Goal: Task Accomplishment & Management: Use online tool/utility

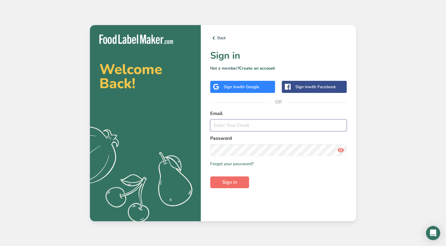
type input "[PERSON_NAME][EMAIL_ADDRESS][DOMAIN_NAME]"
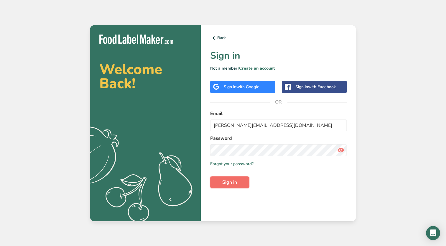
click at [236, 183] on span "Sign in" at bounding box center [229, 182] width 15 height 7
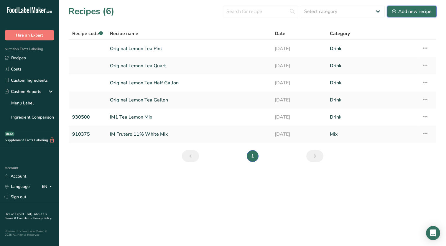
click at [424, 11] on div "Add new recipe" at bounding box center [412, 11] width 40 height 7
click at [38, 80] on link "Custom Ingredients" at bounding box center [29, 80] width 59 height 11
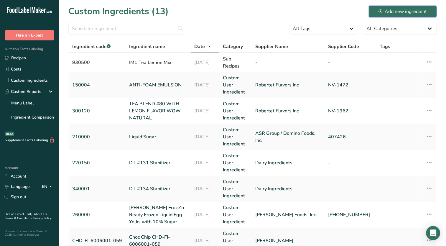
click at [404, 13] on div "Add new ingredient" at bounding box center [403, 11] width 48 height 7
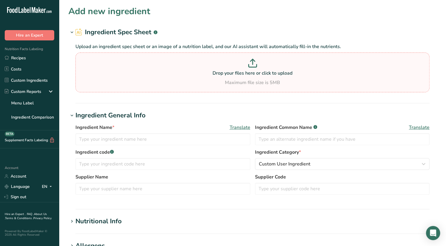
click at [250, 76] on p "Drop your files here or click to upload" at bounding box center [252, 73] width 351 height 7
click at [250, 76] on input "Drop your files here or click to upload Maximum file size is 5MB" at bounding box center [252, 72] width 354 height 40
type input "C:\fakepath\43380 Multi Column_ Peach Fl WONF Nat [DATE].pdf"
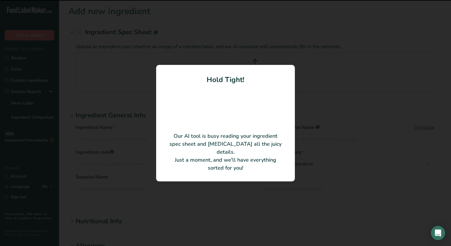
type input "Peach Fl WONF Nat AF43380"
type input "AF43380"
type input "[PERSON_NAME] Flavors, Inc."
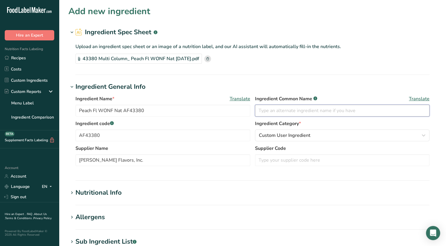
click at [273, 113] on input "text" at bounding box center [342, 111] width 175 height 12
type input "Natural Flavor"
click at [284, 160] on input "text" at bounding box center [342, 160] width 175 height 12
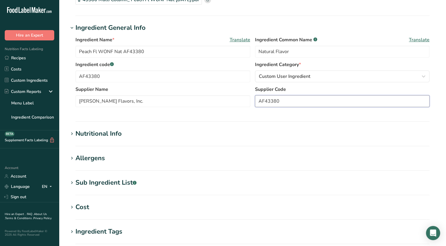
type input "AF43380"
click at [105, 135] on div "Nutritional Info" at bounding box center [98, 134] width 46 height 10
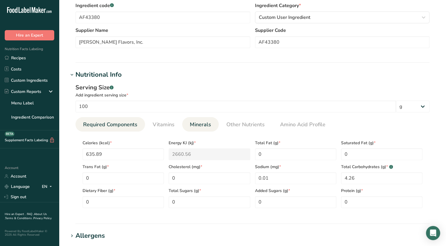
scroll to position [147, 0]
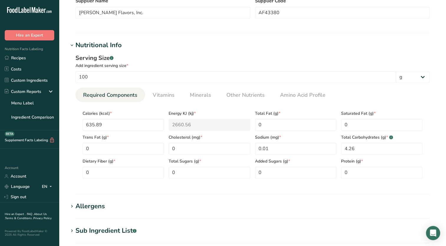
click at [131, 205] on h1 "Allergens" at bounding box center [252, 206] width 368 height 10
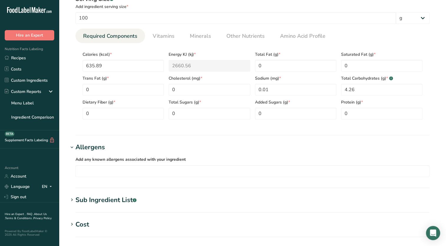
scroll to position [295, 0]
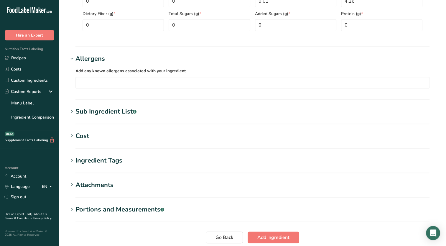
click at [164, 113] on h1 "Sub Ingredient List .a-a{fill:#347362;}.b-a{fill:#fff;}" at bounding box center [252, 112] width 368 height 10
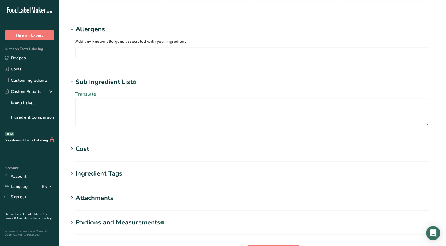
scroll to position [354, 0]
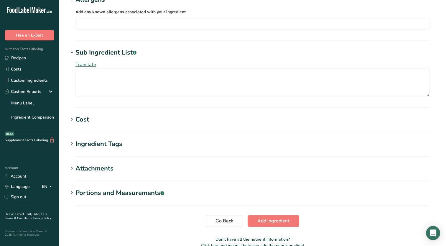
click at [139, 144] on h1 "Ingredient Tags" at bounding box center [252, 144] width 368 height 10
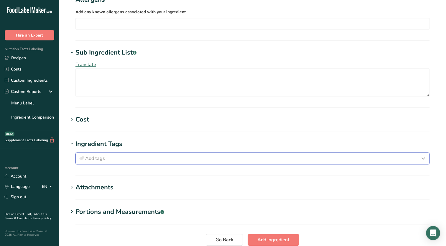
click at [133, 155] on div "Add tags" at bounding box center [252, 158] width 349 height 7
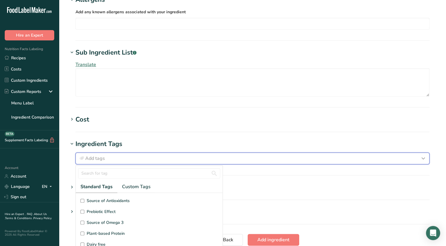
click at [147, 157] on div "Add tags" at bounding box center [252, 158] width 349 height 7
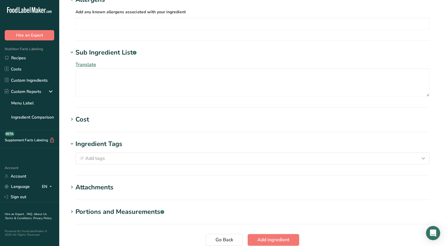
click at [229, 183] on h1 "Attachments" at bounding box center [252, 188] width 368 height 10
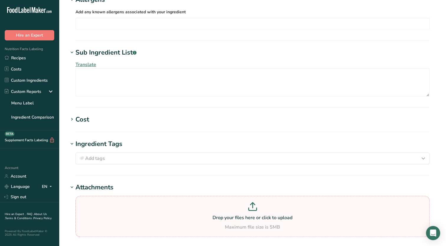
scroll to position [413, 0]
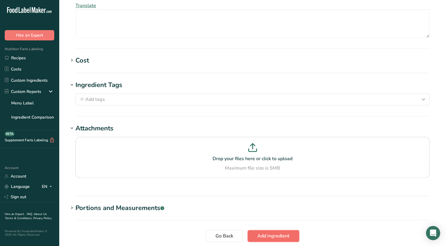
click at [280, 234] on span "Add ingredient" at bounding box center [273, 235] width 32 height 7
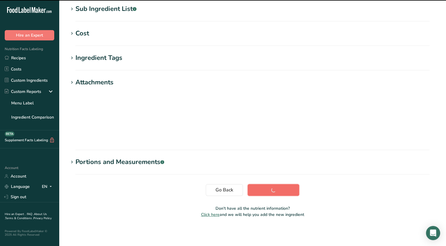
scroll to position [66, 0]
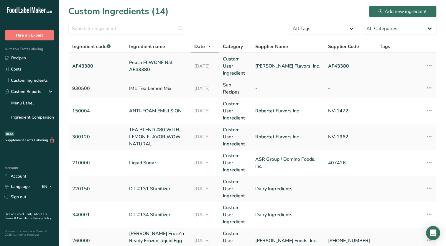
click at [116, 63] on link "AF43380" at bounding box center [97, 66] width 50 height 7
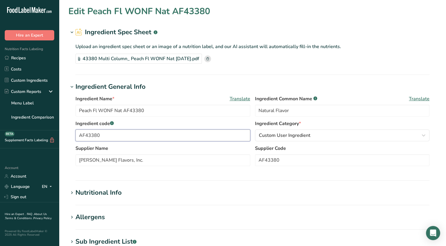
click at [40, 131] on div ".a-20{fill:#fff;} Hire an Expert Nutrition Facts Labeling Recipes Costs Custom …" at bounding box center [223, 211] width 446 height 423
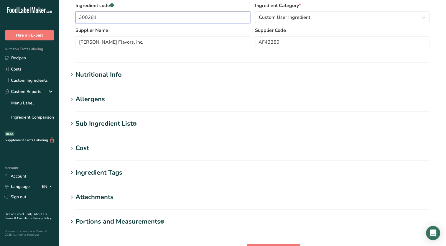
scroll to position [177, 0]
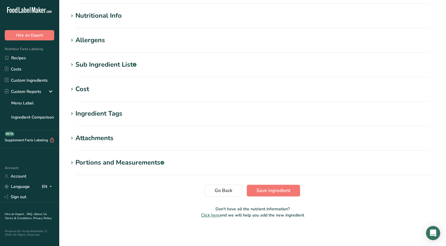
type input "300281"
click at [261, 196] on section "Edit Peach Fl WONF Nat AF43380 Ingredient Spec Sheet .a-a{fill:#347362;}.b-a{fi…" at bounding box center [252, 25] width 387 height 405
click at [268, 190] on span "Save ingredient" at bounding box center [274, 190] width 34 height 7
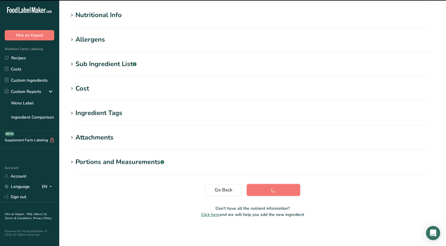
scroll to position [65, 0]
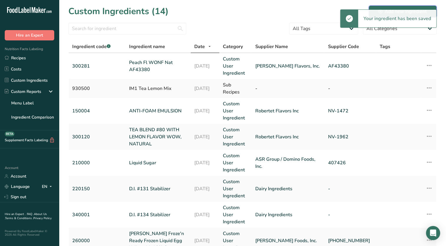
click at [405, 7] on button "Add new ingredient" at bounding box center [403, 12] width 68 height 12
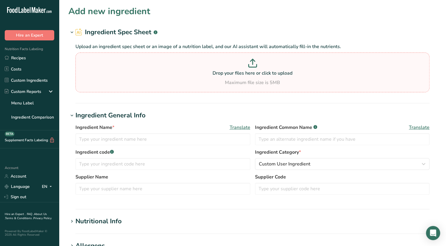
click at [235, 80] on div "Maximum file size is 5MB" at bounding box center [252, 82] width 351 height 7
click at [235, 80] on input "Drop your files here or click to upload Maximum file size is 5MB" at bounding box center [252, 72] width 354 height 40
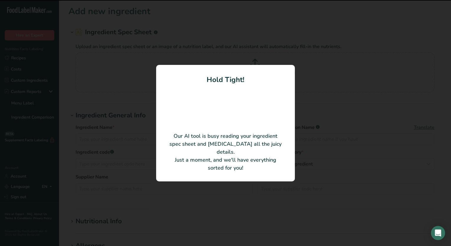
click at [306, 138] on div at bounding box center [225, 123] width 451 height 246
type input "Lime Fl WONF Nat AF43427"
type input "AF43427"
type input "[PERSON_NAME] Flavors, Inc."
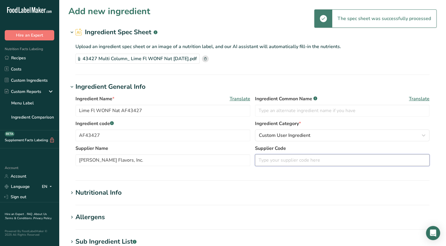
click at [288, 162] on input "text" at bounding box center [342, 160] width 175 height 12
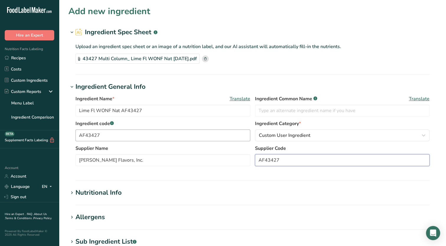
type input "AF43427"
drag, startPoint x: 144, startPoint y: 135, endPoint x: 43, endPoint y: 135, distance: 100.8
click at [42, 135] on div ".a-20{fill:#fff;} Hire an Expert Nutrition Facts Labeling Recipes Costs Custom …" at bounding box center [223, 211] width 446 height 423
type input "300073"
click at [296, 109] on input "text" at bounding box center [342, 111] width 175 height 12
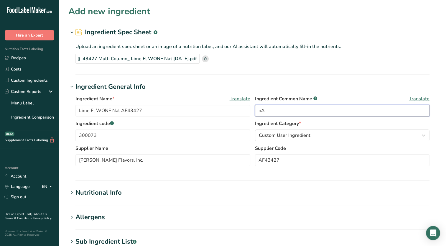
type input "n"
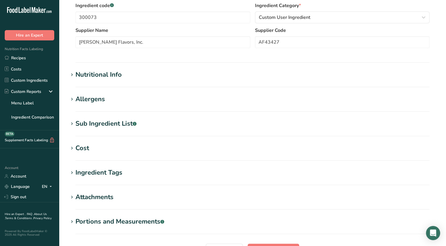
scroll to position [177, 0]
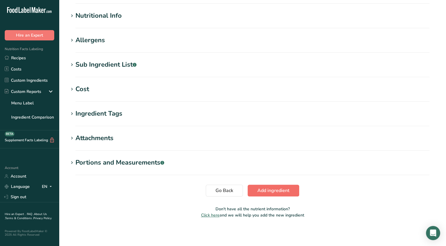
type input "Natural Flavor"
click at [286, 188] on span "Add ingredient" at bounding box center [273, 190] width 32 height 7
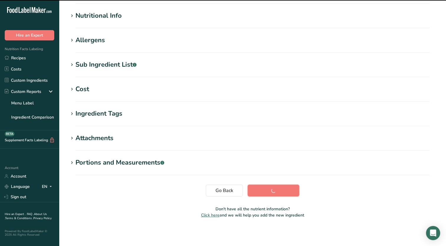
scroll to position [0, 0]
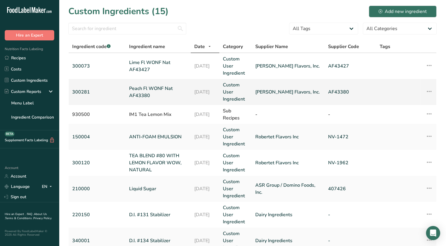
click at [151, 85] on link "Peach Fl WONF Nat AF43380" at bounding box center [158, 92] width 58 height 14
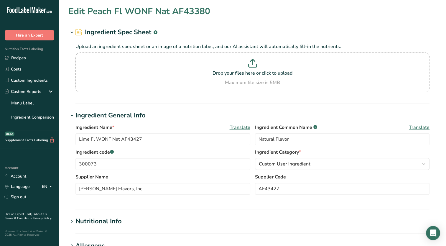
type input "Peach Fl WONF Nat AF43380"
type input "300281"
type input "AF43380"
click at [37, 160] on div ".a-20{fill:#fff;} Hire an Expert Nutrition Facts Labeling Recipes Costs Custom …" at bounding box center [223, 226] width 446 height 452
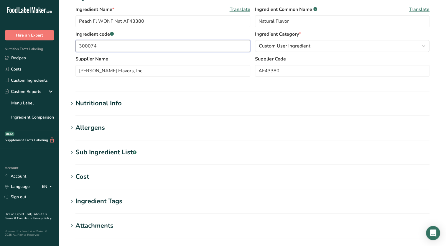
scroll to position [206, 0]
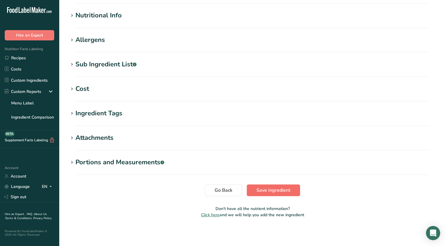
type input "300074"
click at [271, 193] on button "Save ingredient" at bounding box center [273, 190] width 53 height 12
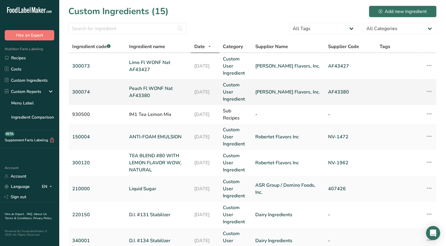
click at [163, 85] on link "Peach Fl WONF Nat AF43380" at bounding box center [158, 92] width 58 height 14
click at [394, 10] on div "Add new ingredient" at bounding box center [403, 11] width 48 height 7
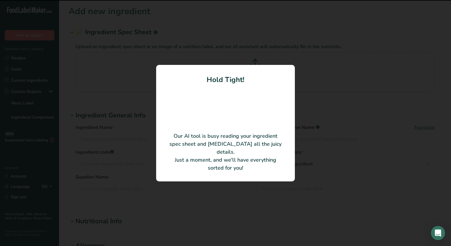
type input "Natural Tea Essence"
type input "[PERSON_NAME] Flavors Inc"
type input "AF408030"
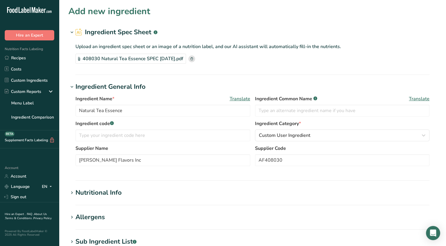
click at [195, 57] on rect at bounding box center [191, 58] width 7 height 7
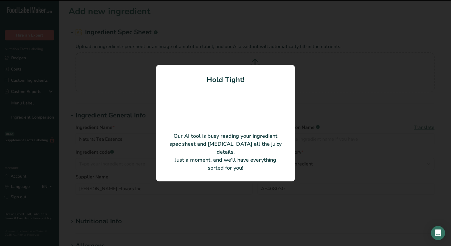
type input "[PERSON_NAME] Flavors, Inc."
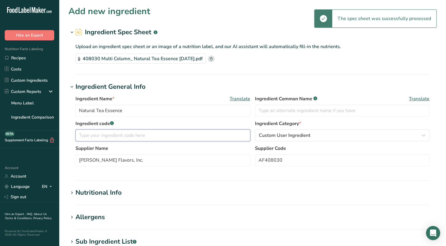
click at [170, 136] on input "text" at bounding box center [162, 135] width 175 height 12
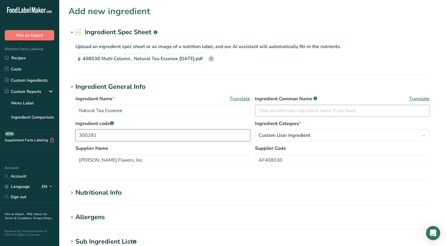
type input "300281"
click at [296, 110] on input "text" at bounding box center [342, 111] width 175 height 12
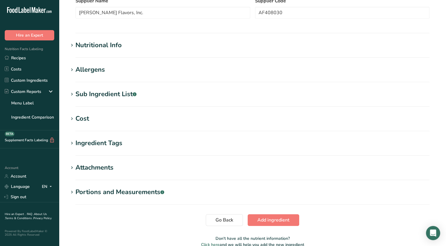
scroll to position [177, 0]
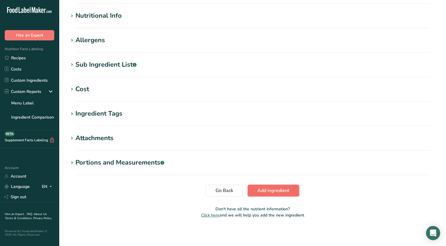
click at [283, 191] on span "Add ingredient" at bounding box center [273, 190] width 32 height 7
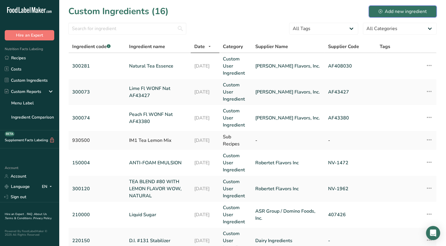
click at [394, 9] on div "Add new ingredient" at bounding box center [403, 11] width 48 height 7
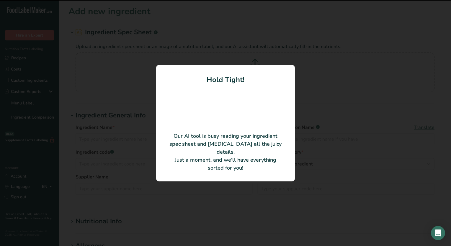
type input "Zero Sugar Tea Premix AF35488"
type input "[PERSON_NAME] Flavors, Inc."
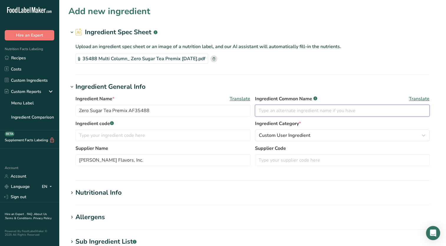
click at [331, 109] on input "text" at bounding box center [342, 111] width 175 height 12
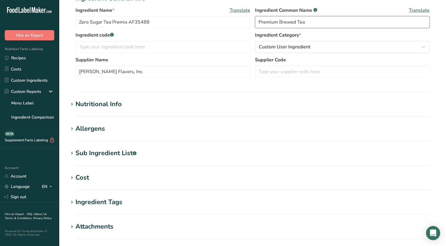
type input "Premium Brewed Tea"
click at [108, 103] on div "Nutritional Info" at bounding box center [98, 104] width 46 height 10
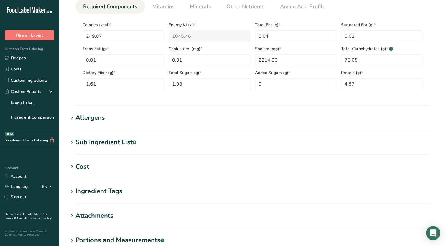
scroll to position [265, 0]
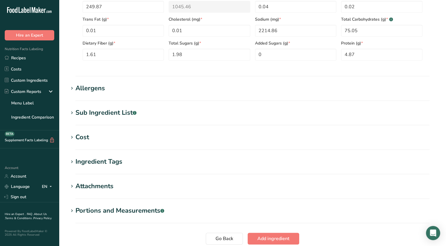
click at [126, 116] on div "Sub Ingredient List .a-a{fill:#347362;}.b-a{fill:#fff;}" at bounding box center [105, 113] width 61 height 10
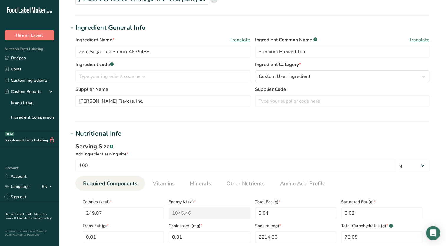
scroll to position [0, 0]
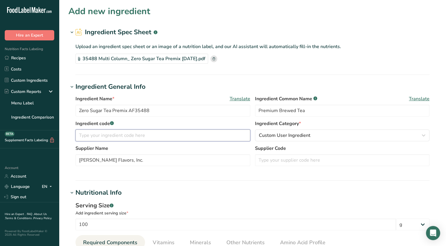
click at [152, 136] on input "text" at bounding box center [162, 135] width 175 height 12
type input "400280"
click at [277, 162] on input "text" at bounding box center [342, 160] width 175 height 12
type input "AF35488"
click at [308, 173] on div "Ingredient Name * Translate Zero Sugar Tea Premix AF35488 Ingredient Common Nam…" at bounding box center [252, 132] width 368 height 81
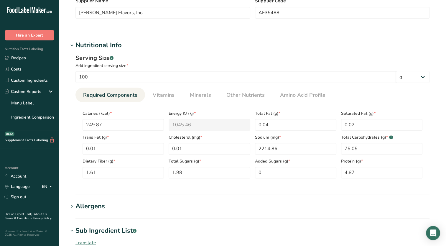
scroll to position [354, 0]
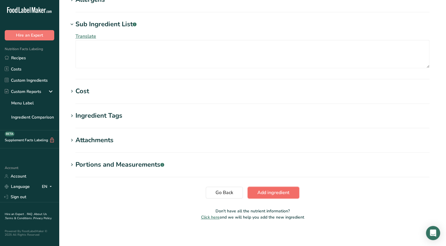
click at [273, 190] on span "Add ingredient" at bounding box center [273, 192] width 32 height 7
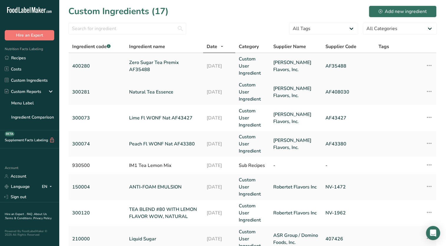
click at [177, 66] on td "Zero Sugar Tea Premix AF35488" at bounding box center [165, 66] width 78 height 26
click at [170, 63] on link "Zero Sugar Tea Premix AF35488" at bounding box center [164, 66] width 70 height 14
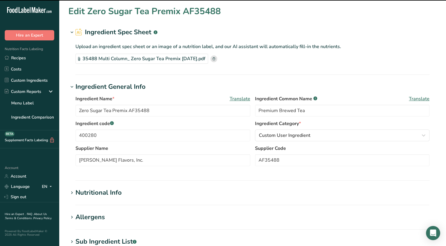
click at [215, 60] on icon at bounding box center [214, 58] width 3 height 3
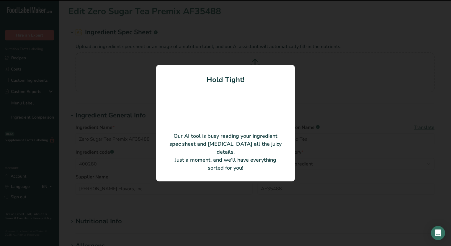
type input "ZERO SUGAR TEA PREMIX"
type input "[PERSON_NAME] Flavors Inc"
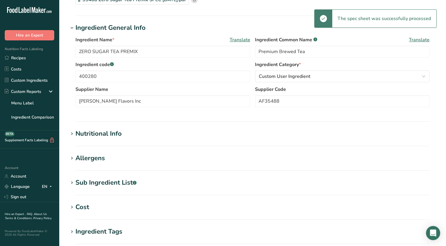
scroll to position [88, 0]
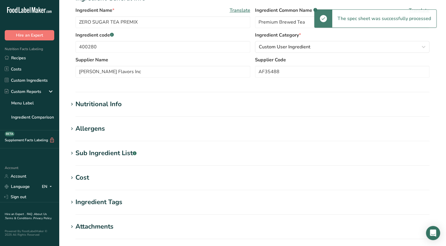
click at [109, 108] on div "Nutritional Info" at bounding box center [98, 104] width 46 height 10
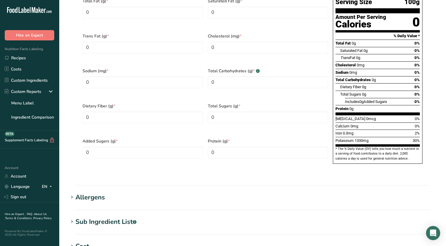
scroll to position [354, 0]
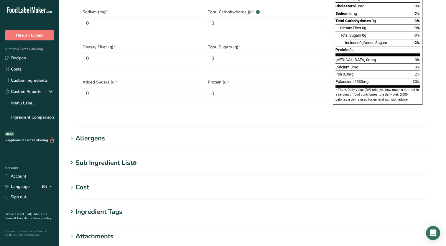
click at [108, 158] on div "Sub Ingredient List .a-a{fill:#347362;}.b-a{fill:#fff;}" at bounding box center [105, 163] width 61 height 10
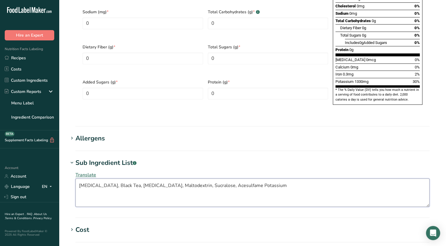
drag, startPoint x: 273, startPoint y: 172, endPoint x: 61, endPoint y: 169, distance: 212.0
click at [61, 169] on section "Edit ZERO SUGAR TEA PREMIX Ingredient Spec Sheet .a-a{fill:#347362;}.b-a{fill:#…" at bounding box center [252, 7] width 387 height 722
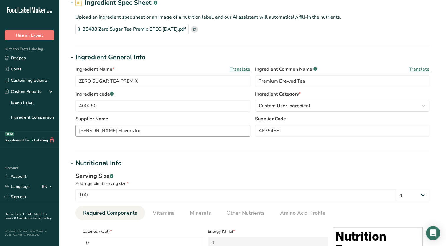
scroll to position [0, 0]
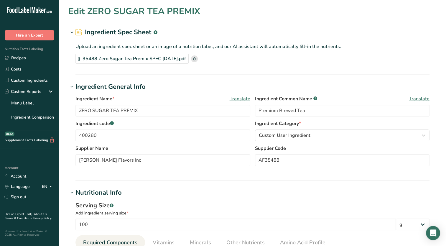
click at [195, 65] on div "Upload an ingredient spec sheet or an image of a nutrition label, and our AI as…" at bounding box center [252, 52] width 368 height 30
click at [196, 57] on icon at bounding box center [194, 58] width 3 height 3
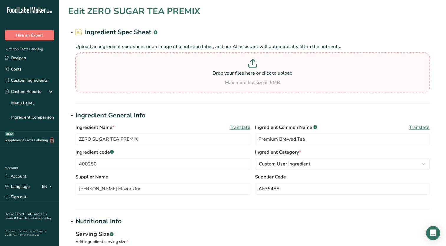
click at [219, 69] on p at bounding box center [252, 64] width 351 height 11
click at [219, 69] on input "Drop your files here or click to upload Maximum file size is 5MB" at bounding box center [252, 72] width 354 height 40
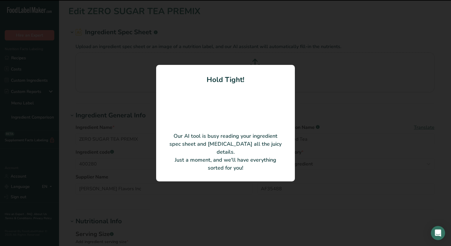
type input "Zero Sugar Tea Premix AF35488"
type input "[PERSON_NAME] Flavors, Inc."
type input "249.87"
type KJ "1045.46"
type Fat "0.04"
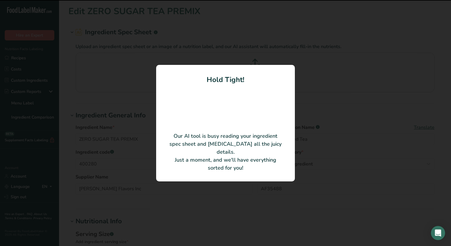
type Fat "0.02"
type Fat "0.01"
type input "0.01"
type input "2214.86"
type Carbohydrates "75.05"
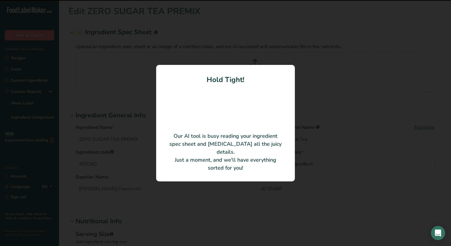
type Fiber "1.61"
type Sugars "1.98"
type input "4.87"
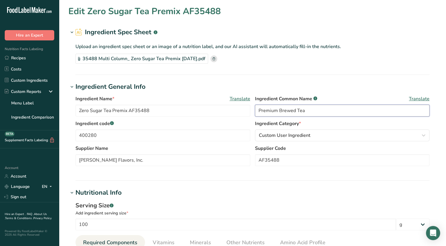
drag, startPoint x: 287, startPoint y: 111, endPoint x: 252, endPoint y: 111, distance: 34.2
click at [252, 111] on div "Ingredient Name * Translate Zero Sugar Tea Premix AF35488 Ingredient Common Nam…" at bounding box center [252, 107] width 354 height 25
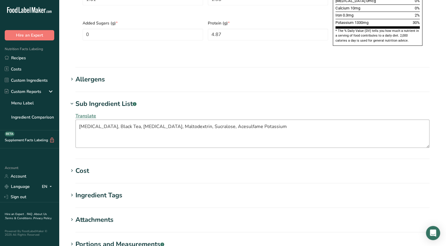
scroll to position [480, 0]
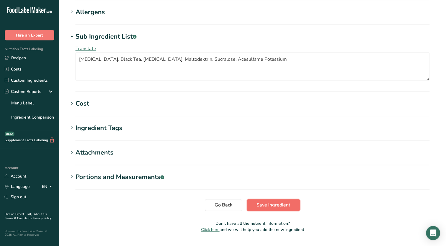
click at [277, 199] on button "Save ingredient" at bounding box center [273, 205] width 53 height 12
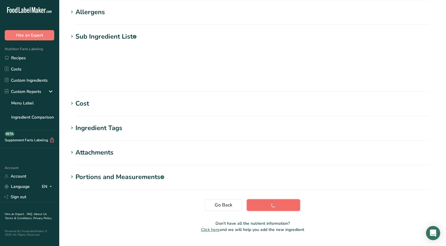
scroll to position [66, 0]
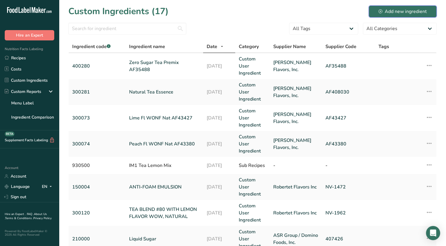
click at [394, 12] on div "Add new ingredient" at bounding box center [403, 11] width 48 height 7
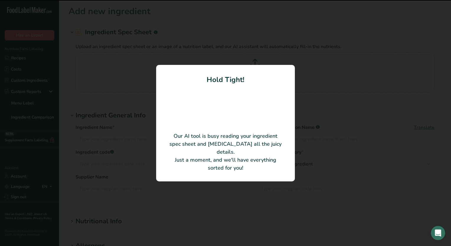
type input "ZERO CALORIE GREEN TEA PREMIX"
type input "[PERSON_NAME] Flavors Inc"
type input "AF35566"
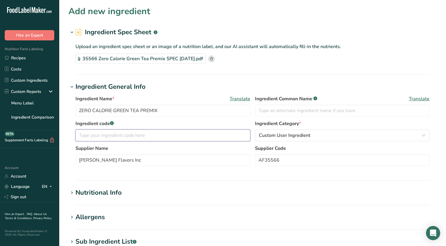
click at [177, 133] on input "text" at bounding box center [162, 135] width 175 height 12
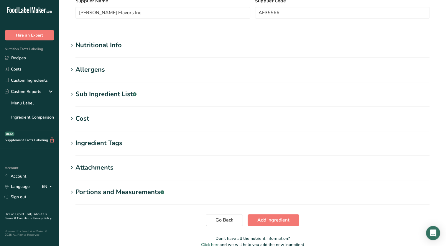
type input "300282"
click at [91, 96] on div "Sub Ingredient List .a-a{fill:#347362;}.b-a{fill:#fff;}" at bounding box center [105, 94] width 61 height 10
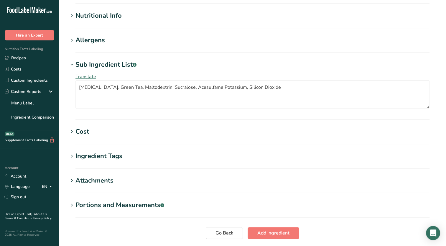
scroll to position [219, 0]
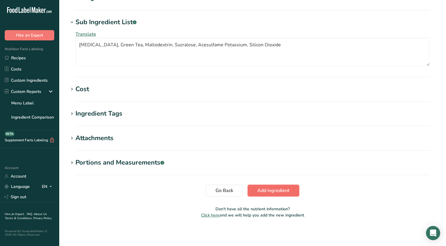
click at [273, 191] on span "Add ingredient" at bounding box center [273, 190] width 32 height 7
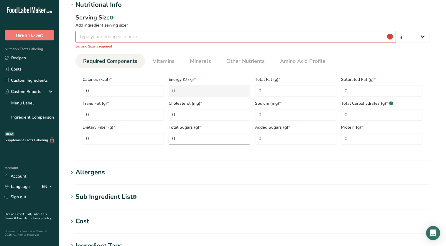
scroll to position [17, 0]
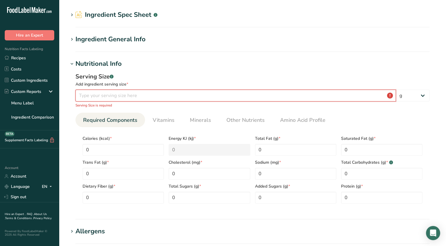
click at [133, 94] on input "number" at bounding box center [235, 96] width 321 height 12
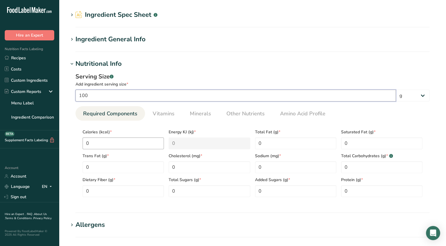
type input "100"
click at [128, 142] on input "0" at bounding box center [123, 143] width 81 height 12
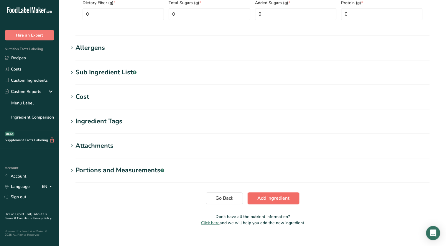
click at [281, 200] on span "Add ingredient" at bounding box center [273, 198] width 32 height 7
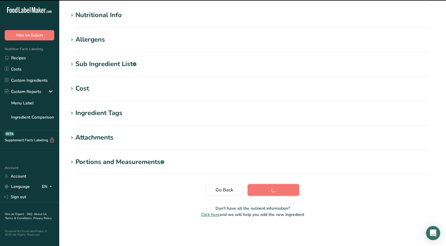
scroll to position [0, 0]
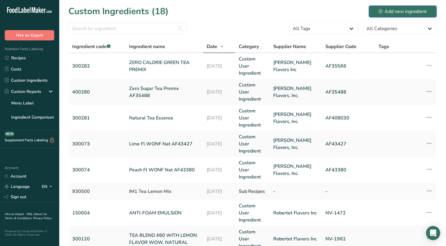
click at [382, 12] on icon at bounding box center [381, 11] width 4 height 4
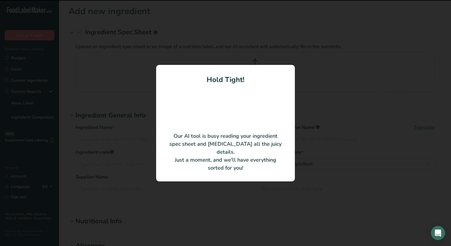
type input "GARDEN MINT TYPE FL NAT"
type input "[PERSON_NAME] Flavors Inc"
type input "AF43677"
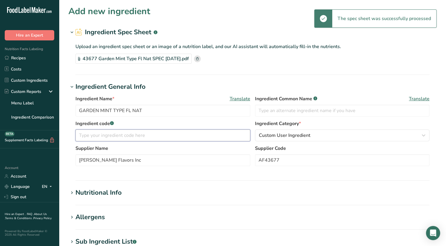
click at [182, 135] on input "text" at bounding box center [162, 135] width 175 height 12
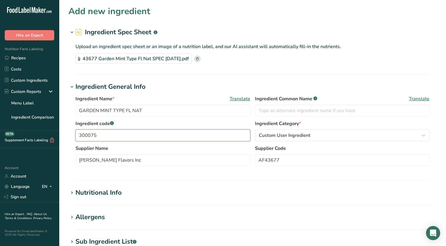
scroll to position [59, 0]
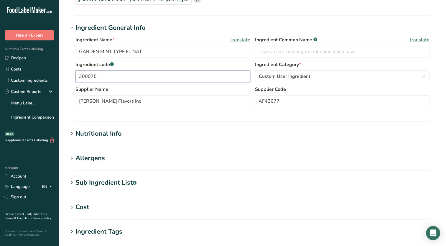
type input "300075"
click at [173, 186] on h1 "Sub Ingredient List .a-a{fill:#347362;}.b-a{fill:#fff;}" at bounding box center [252, 183] width 368 height 10
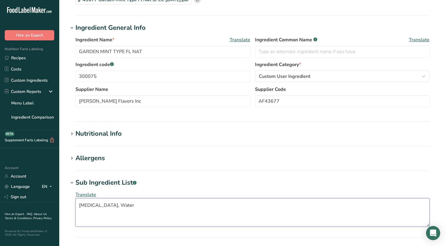
drag, startPoint x: 153, startPoint y: 205, endPoint x: 47, endPoint y: 203, distance: 106.2
click at [47, 203] on div ".a-20{fill:#fff;} Hire an Expert Nutrition Facts Labeling Recipes Costs Custom …" at bounding box center [223, 174] width 446 height 466
click at [275, 54] on input "text" at bounding box center [342, 52] width 175 height 12
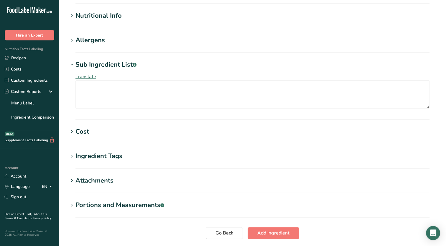
scroll to position [219, 0]
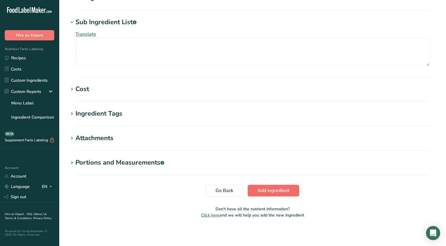
type input "Natural Flavor"
click at [276, 189] on span "Add ingredient" at bounding box center [273, 190] width 32 height 7
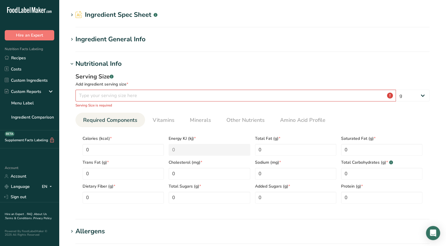
scroll to position [0, 0]
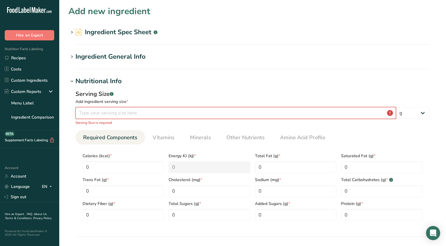
click at [140, 115] on input "number" at bounding box center [235, 113] width 321 height 12
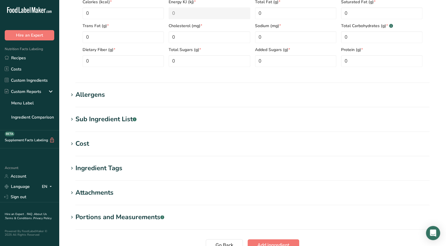
scroll to position [202, 0]
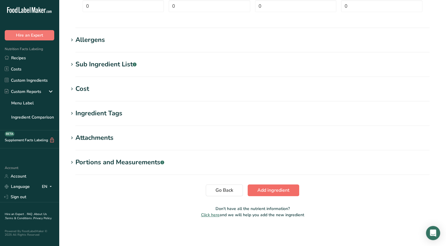
type input "100"
click at [266, 190] on span "Add ingredient" at bounding box center [273, 190] width 32 height 7
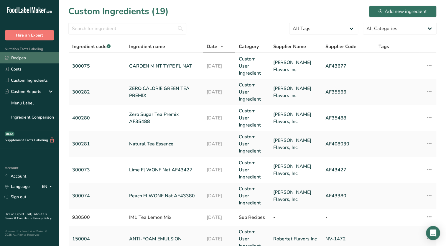
click at [31, 60] on link "Recipes" at bounding box center [29, 57] width 59 height 11
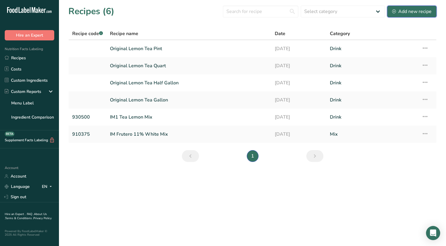
click at [409, 12] on div "Add new recipe" at bounding box center [412, 11] width 40 height 7
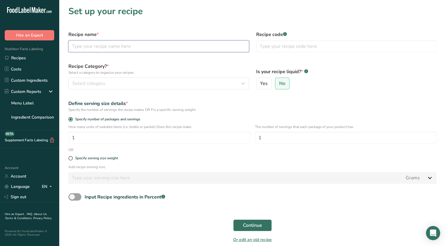
click at [122, 47] on input "text" at bounding box center [158, 46] width 181 height 12
type input "930552"
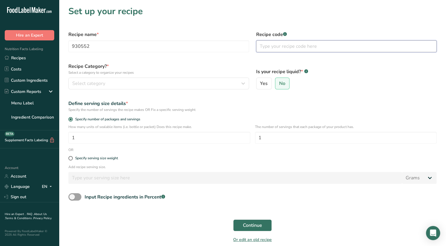
click at [265, 46] on input "text" at bounding box center [346, 46] width 181 height 12
type input "930552"
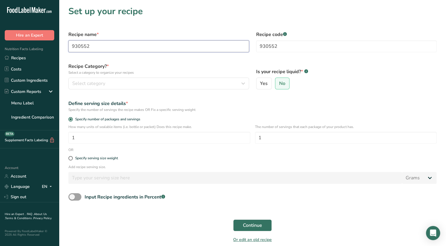
click at [42, 46] on div ".a-20{fill:#fff;} Hire an Expert Nutrition Facts Labeling Recipes Costs Custom …" at bounding box center [223, 135] width 446 height 271
drag, startPoint x: 97, startPoint y: 49, endPoint x: 28, endPoint y: 44, distance: 69.2
click at [48, 45] on div ".a-20{fill:#fff;} Hire an Expert Nutrition Facts Labeling Recipes Costs Custom …" at bounding box center [223, 135] width 446 height 271
paste input "TEA GLK ZERO MINT GREEN TEA MIX"
type input "IM1 TEA GLK ZERO MINT GREEN TEA MIX"
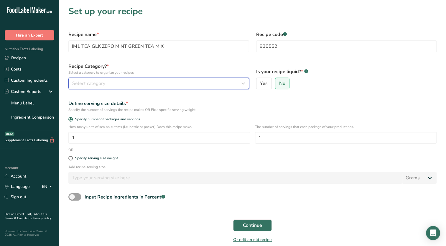
click at [144, 88] on button "Select category" at bounding box center [158, 84] width 181 height 12
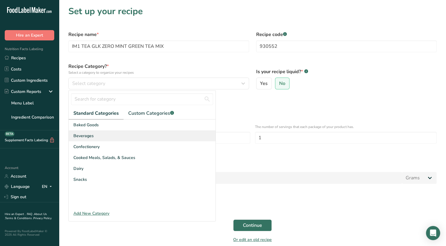
click at [89, 136] on span "Beverages" at bounding box center [83, 136] width 20 height 6
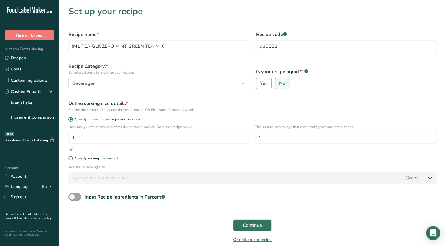
click at [269, 88] on label "Yes" at bounding box center [264, 84] width 16 height 12
click at [260, 86] on input "Yes" at bounding box center [259, 84] width 4 height 4
radio input "true"
radio input "false"
select select "22"
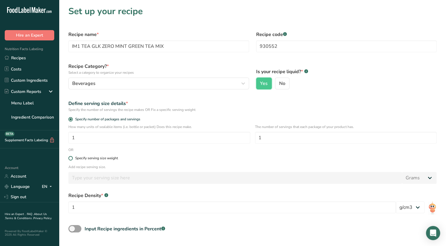
click at [101, 158] on div "Specify serving size weight" at bounding box center [96, 158] width 43 height 4
click at [72, 158] on input "Specify serving size weight" at bounding box center [70, 158] width 4 height 4
radio input "true"
radio input "false"
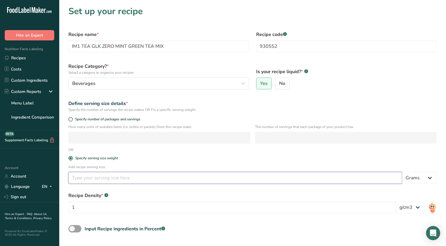
click at [128, 178] on input "number" at bounding box center [235, 178] width 334 height 12
type input "100"
click at [50, 93] on icon at bounding box center [50, 91] width 7 height 11
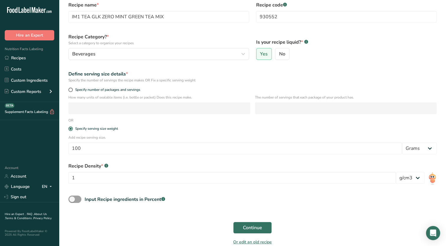
scroll to position [57, 0]
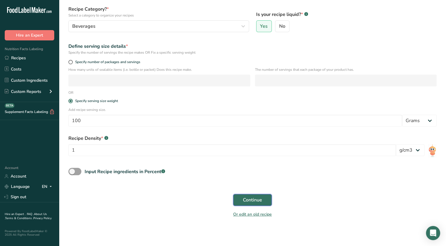
click at [256, 198] on span "Continue" at bounding box center [252, 199] width 19 height 7
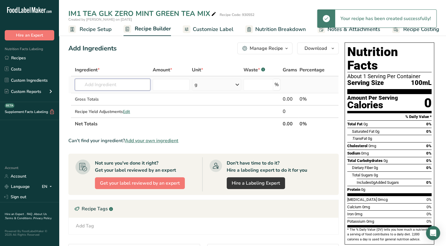
click at [113, 87] on input "text" at bounding box center [112, 85] width 75 height 12
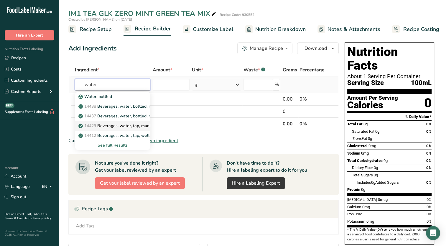
type input "water"
click at [131, 126] on p "14429 [GEOGRAPHIC_DATA], water, tap, municipal" at bounding box center [120, 126] width 80 height 6
type input "Beverages, water, tap, municipal"
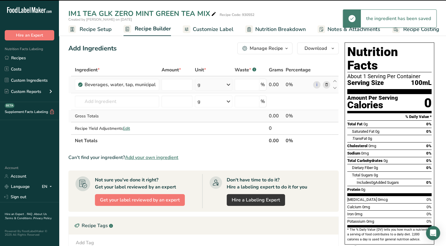
type input "0"
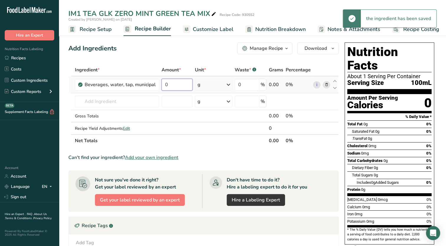
click at [176, 87] on input "0" at bounding box center [177, 85] width 31 height 12
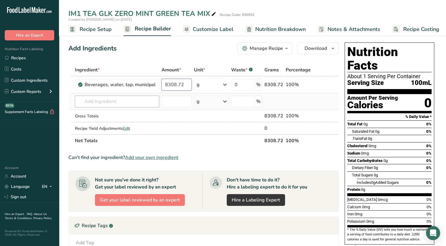
type input "8308.72"
click at [119, 102] on div "Ingredient * Amount * Unit * Waste * .a-a{fill:#347362;}.b-a{fill:#fff;} Grams …" at bounding box center [203, 105] width 270 height 83
click at [116, 101] on input "text" at bounding box center [117, 102] width 84 height 12
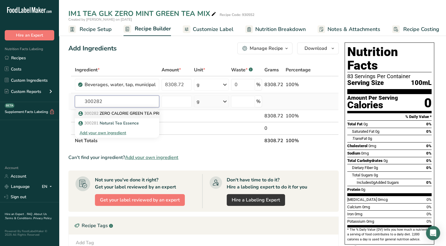
type input "300282"
click at [123, 115] on p "300282 ZERO CALORIE GREEN TEA PREMIX" at bounding box center [124, 113] width 89 height 6
type input "ZERO CALORIE GREEN TEA PREMIX"
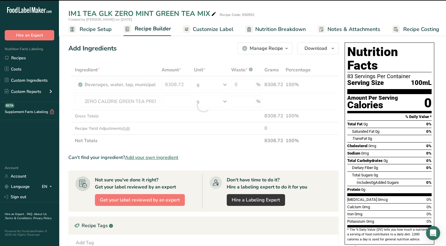
type input "0"
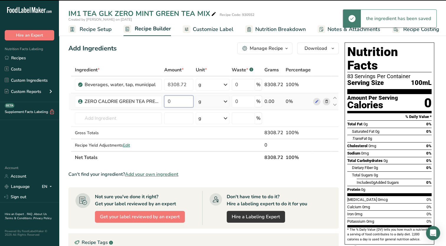
click at [180, 103] on input "0" at bounding box center [178, 102] width 29 height 12
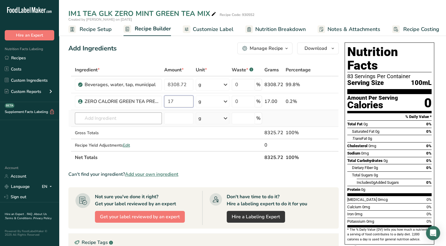
type input "17"
click at [116, 117] on div "Ingredient * Amount * Unit * Waste * .a-a{fill:#347362;}.b-a{fill:#fff;} Grams …" at bounding box center [203, 114] width 270 height 100
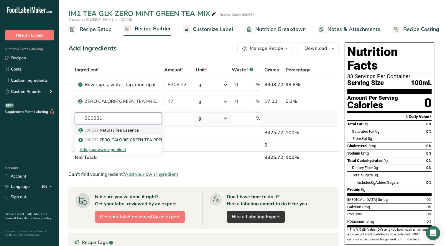
type input "300281"
click at [117, 127] on p "300281 Natural Tea Essence" at bounding box center [109, 130] width 59 height 6
type input "Natural Tea Essence"
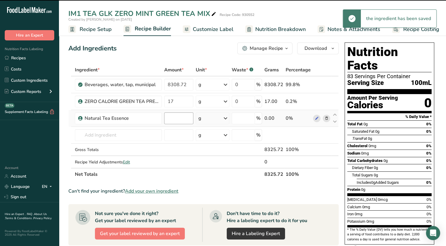
type input "0"
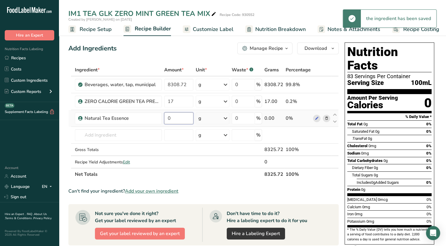
click at [177, 118] on input "0" at bounding box center [178, 118] width 29 height 12
type input "8.34"
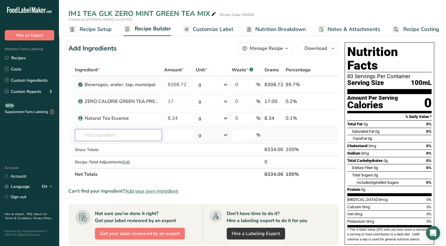
click at [139, 134] on div "Ingredient * Amount * Unit * Waste * .a-a{fill:#347362;}.b-a{fill:#fff;} Grams …" at bounding box center [203, 122] width 270 height 117
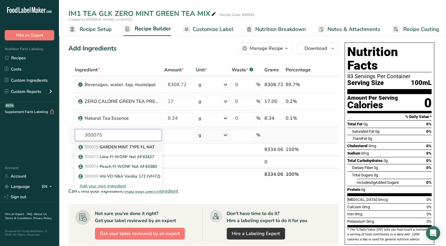
type input "300075"
click at [137, 147] on p "300075 GARDEN MINT TYPE FL NAT" at bounding box center [117, 147] width 75 height 6
type input "GARDEN MINT TYPE FL NAT"
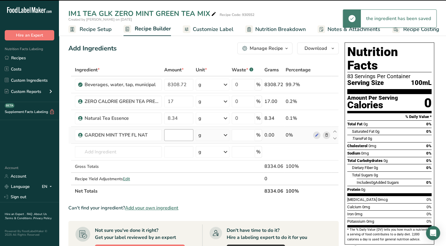
type input "0"
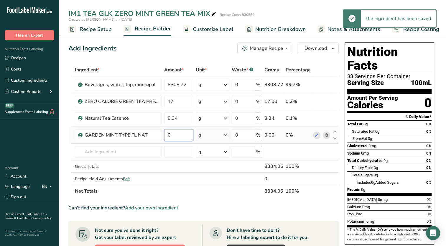
click at [179, 135] on input "0" at bounding box center [178, 135] width 29 height 12
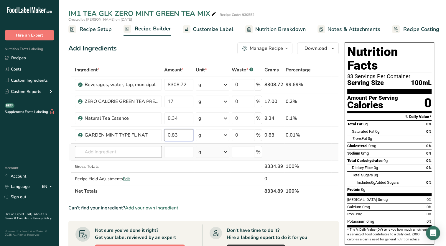
type input "0.83"
click at [128, 146] on div "Ingredient * Amount * Unit * Waste * .a-a{fill:#347362;}.b-a{fill:#fff;} Grams …" at bounding box center [203, 131] width 270 height 134
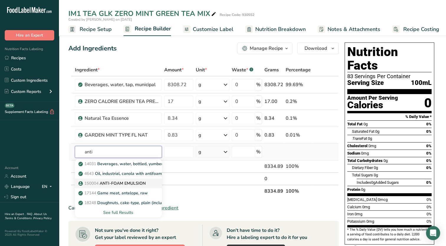
type input "anti"
click at [125, 183] on p "150004 ANTI-FOAM EMULSION" at bounding box center [113, 183] width 66 height 6
type input "ANTI-FOAM EMULSION"
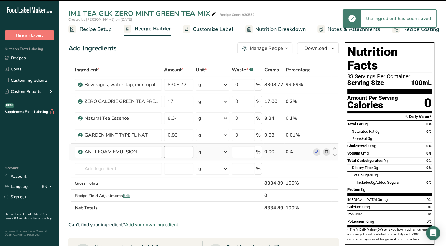
type input "0"
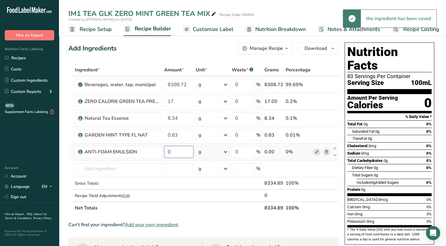
click at [183, 152] on input "0" at bounding box center [178, 152] width 29 height 12
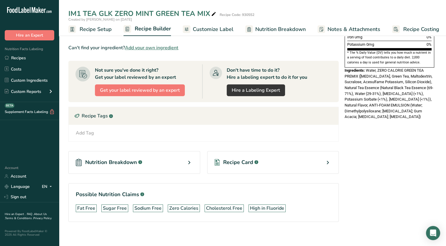
scroll to position [179, 0]
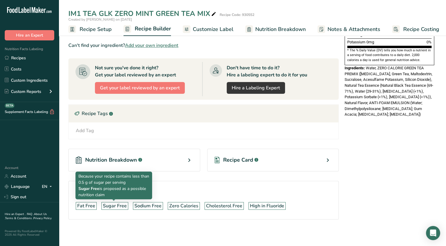
type input "1.67"
click at [121, 204] on div "Sugar Free" at bounding box center [115, 205] width 24 height 7
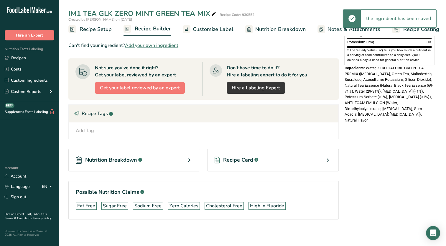
scroll to position [120, 0]
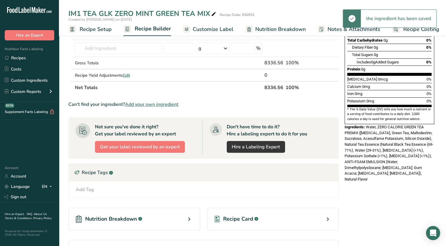
click at [155, 175] on div "Recipe Tags .a-a{fill:#347362;}.b-a{fill:#fff;}" at bounding box center [204, 173] width 270 height 18
click at [112, 187] on div "Add Tag Standard Tags Custom Tags Source of Antioxidants [MEDICAL_DATA] Effect …" at bounding box center [203, 189] width 260 height 7
click at [84, 190] on div "Add Tag" at bounding box center [85, 189] width 18 height 7
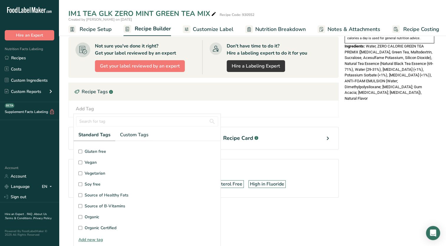
scroll to position [0, 0]
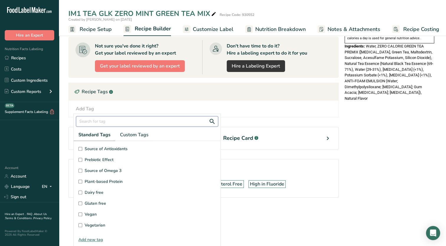
click at [98, 121] on input "text" at bounding box center [147, 121] width 142 height 10
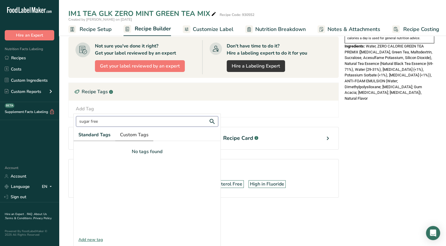
type input "sugar free"
click at [128, 131] on span "Custom Tags" at bounding box center [134, 134] width 29 height 7
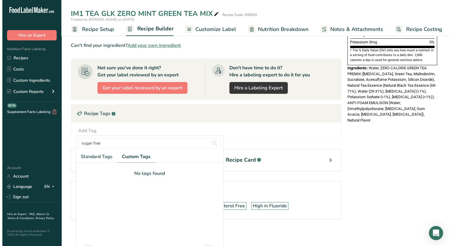
scroll to position [22, 0]
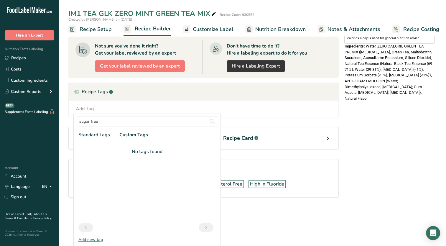
click at [94, 239] on div "Add new tag" at bounding box center [147, 239] width 147 height 6
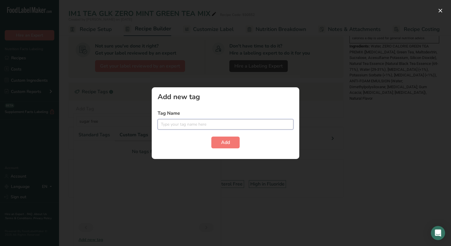
click at [182, 124] on input "text" at bounding box center [225, 124] width 136 height 10
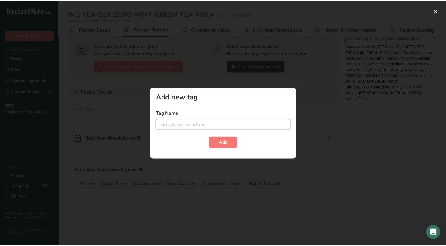
scroll to position [0, 0]
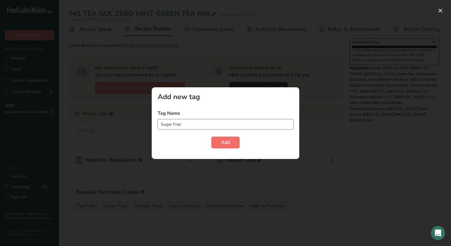
type input "Sugar Free"
click at [234, 144] on button "Add" at bounding box center [225, 143] width 28 height 12
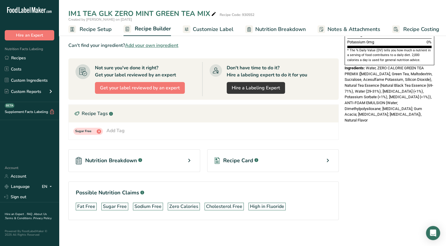
click at [135, 130] on div "Sugar Free x Add Tag sugar free Standard Tags Custom Tags No tags found Sugar F…" at bounding box center [203, 131] width 260 height 8
click at [121, 131] on div "Add Tag" at bounding box center [115, 130] width 18 height 7
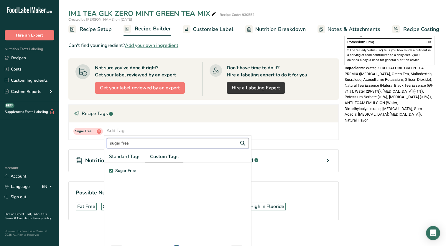
drag, startPoint x: 161, startPoint y: 144, endPoint x: 95, endPoint y: 143, distance: 65.8
click at [95, 143] on section "Ingredient * Amount * Unit * Waste * .a-a{fill:#347362;}.b-a{fill:#fff;} Grams …" at bounding box center [203, 56] width 270 height 345
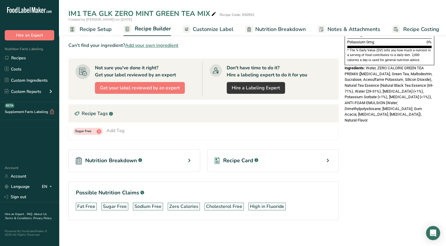
click at [119, 128] on div "Add Tag" at bounding box center [115, 130] width 18 height 7
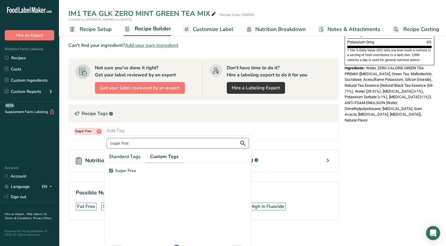
drag, startPoint x: 130, startPoint y: 142, endPoint x: 104, endPoint y: 142, distance: 25.4
click at [104, 142] on div "sugar free" at bounding box center [177, 143] width 147 height 15
click at [125, 154] on span "Standard Tags" at bounding box center [125, 156] width 32 height 7
click at [130, 143] on input "Zer" at bounding box center [178, 143] width 142 height 10
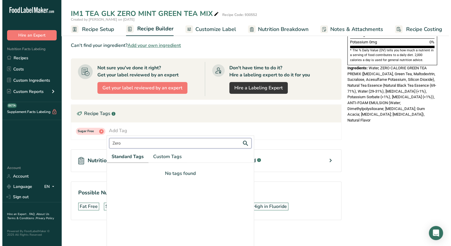
scroll to position [21, 0]
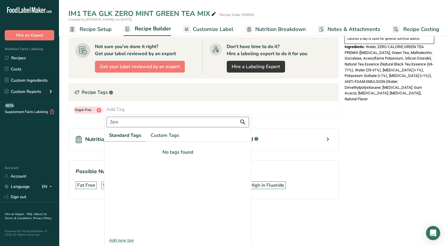
type input "Zero"
click at [126, 239] on div "Add new tag" at bounding box center [177, 240] width 147 height 6
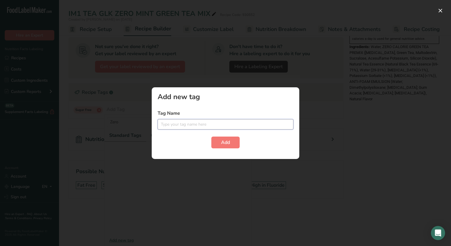
click at [186, 126] on input "text" at bounding box center [225, 124] width 136 height 10
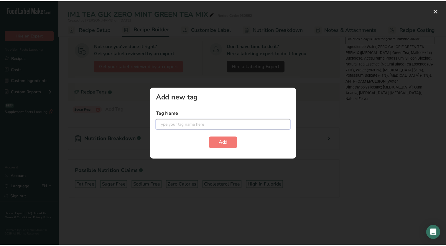
scroll to position [0, 0]
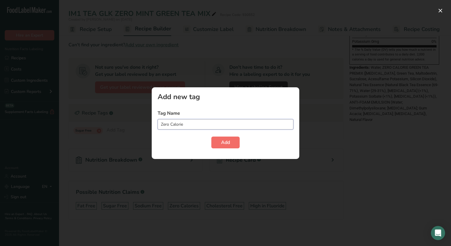
type input "Zero Calorie"
click at [224, 146] on button "Add" at bounding box center [225, 143] width 28 height 12
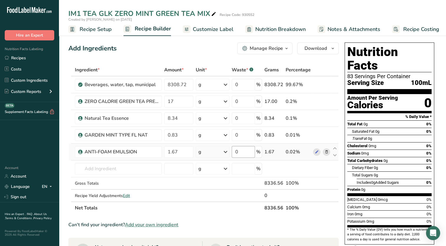
drag, startPoint x: 213, startPoint y: 30, endPoint x: 238, endPoint y: 147, distance: 119.3
click at [213, 30] on span "Customize Label" at bounding box center [213, 29] width 41 height 8
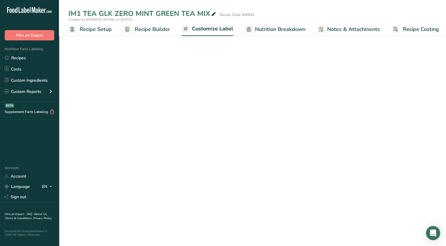
scroll to position [0, 2]
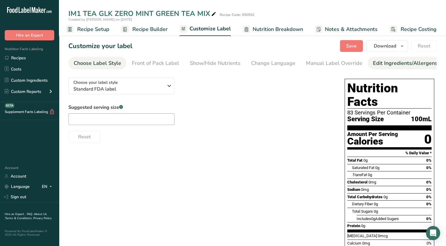
click at [376, 66] on div "Edit Ingredients/Allergens List" at bounding box center [410, 63] width 75 height 8
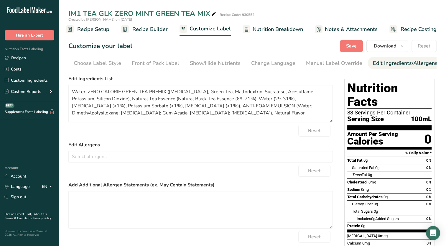
scroll to position [0, 60]
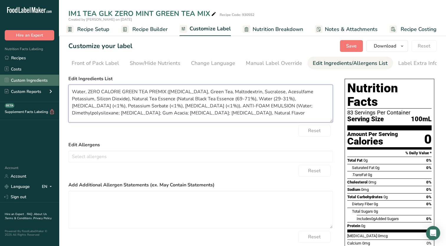
drag, startPoint x: 221, startPoint y: 115, endPoint x: 2, endPoint y: 80, distance: 221.2
click at [2, 80] on div ".a-20{fill:#fff;} Hire an Expert Nutrition Facts Labeling Recipes Costs Custom …" at bounding box center [223, 177] width 446 height 354
paste textarea "Filtered Water, Natural Flavor, [MEDICAL_DATA], Green Tea, Sucralose, Acesulfam…"
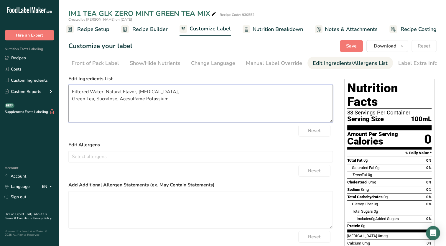
click at [71, 100] on textarea "Filtered Water, Natural Flavor, [MEDICAL_DATA], Green Tea, Sucralose, Acesulfam…" at bounding box center [200, 104] width 264 height 38
click at [106, 94] on textarea "Filtered Water, Natural Flavor, [MEDICAL_DATA], Green Tea, Sucralose, Acesulfam…" at bounding box center [200, 104] width 264 height 38
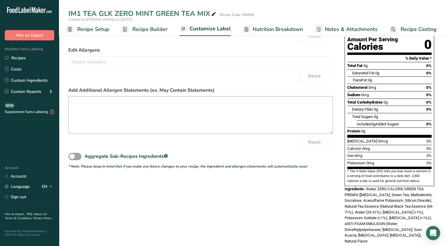
scroll to position [0, 0]
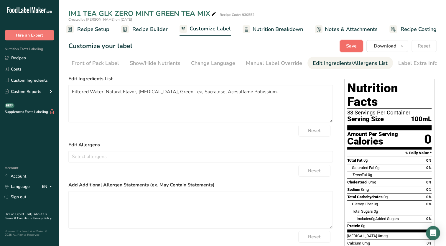
click at [354, 46] on span "Save" at bounding box center [351, 45] width 11 height 7
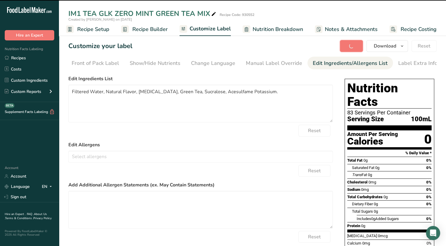
type textarea "Filtered Water, Natural Flavor, [MEDICAL_DATA], Green Tea, Sucralose, Acesulfam…"
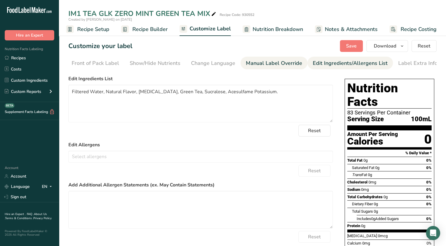
click at [269, 65] on div "Manual Label Override" at bounding box center [274, 63] width 56 height 8
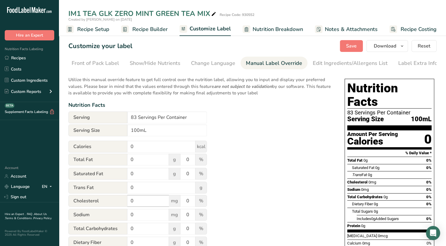
scroll to position [59, 0]
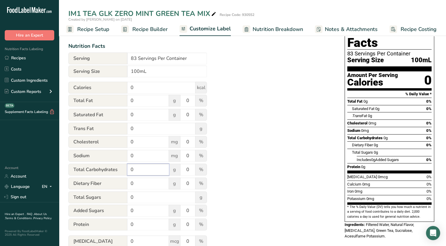
click at [141, 172] on input "0" at bounding box center [148, 170] width 42 height 12
type input "1"
click at [251, 167] on div "Utilize this manual override feature to get full control over the nutrition lab…" at bounding box center [200, 158] width 264 height 289
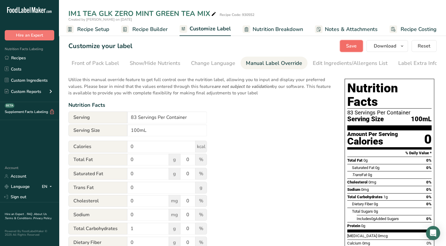
click at [350, 46] on span "Save" at bounding box center [351, 45] width 11 height 7
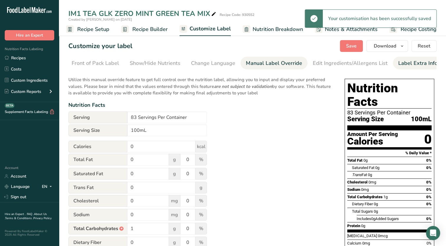
click at [415, 63] on div "Label Extra Info" at bounding box center [417, 63] width 39 height 8
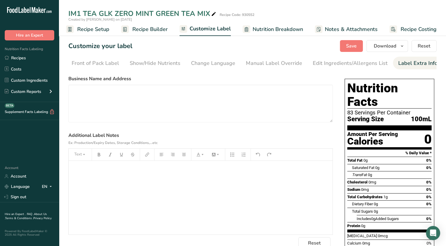
click at [140, 177] on div "﻿" at bounding box center [201, 198] width 264 height 74
click at [352, 47] on span "Save" at bounding box center [351, 45] width 11 height 7
click at [351, 45] on span "Save" at bounding box center [351, 45] width 11 height 7
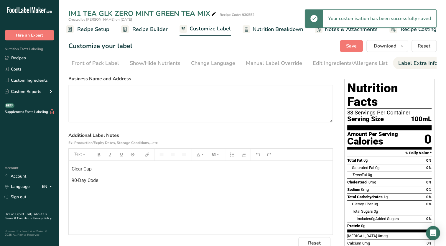
click at [268, 28] on span "Nutrition Breakdown" at bounding box center [278, 29] width 50 height 8
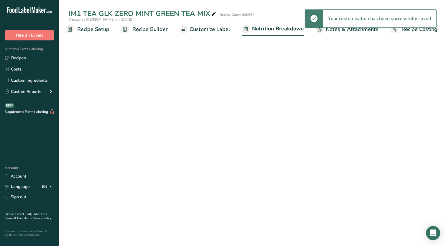
scroll to position [0, 3]
select select "Calories"
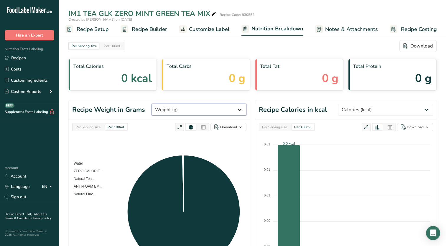
click at [240, 109] on select "Weight (g) Calories (kcal) Energy KJ (kj) Total Fat (g) Saturated Fat (g) Trans…" at bounding box center [199, 110] width 95 height 12
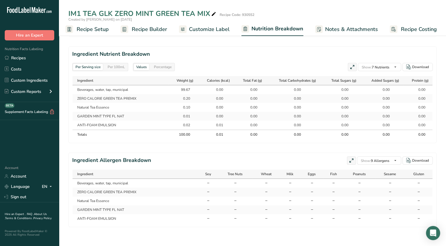
scroll to position [0, 0]
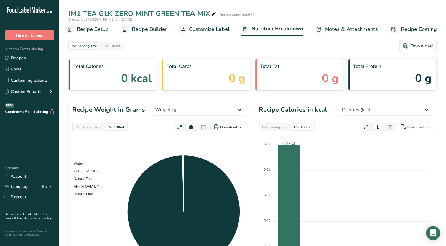
click at [94, 29] on span "Recipe Setup" at bounding box center [93, 29] width 32 height 8
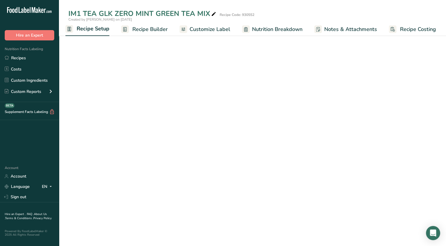
scroll to position [0, 2]
select select "22"
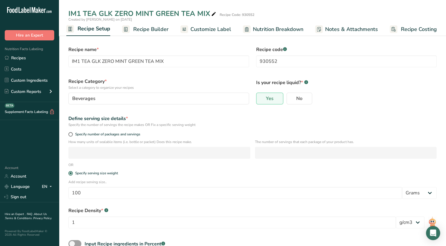
scroll to position [37, 0]
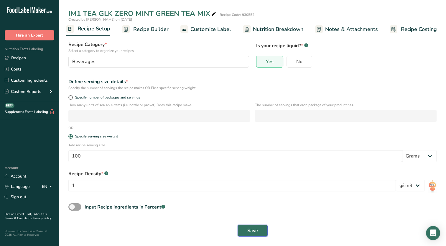
click at [253, 232] on span "Save" at bounding box center [252, 230] width 11 height 7
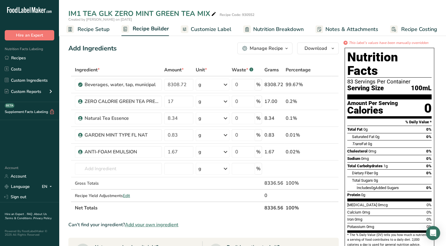
click at [287, 48] on icon "button" at bounding box center [286, 48] width 5 height 7
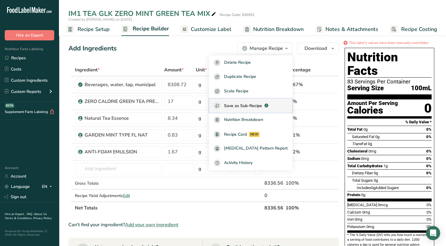
click at [256, 108] on span "Save as Sub-Recipe" at bounding box center [243, 106] width 38 height 6
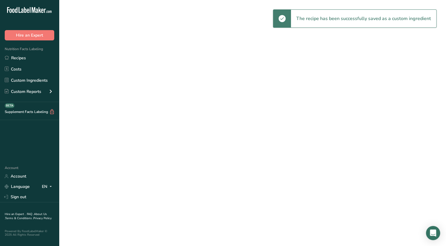
select select "30"
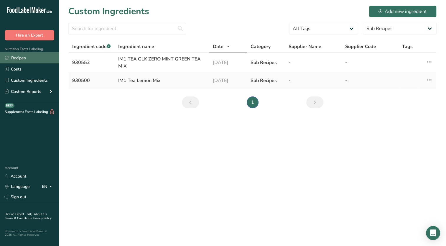
click at [29, 58] on link "Recipes" at bounding box center [29, 57] width 59 height 11
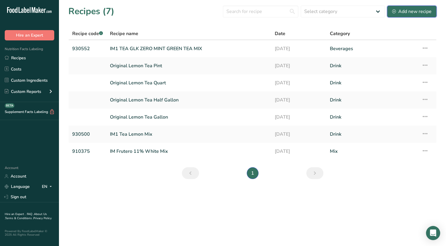
click at [405, 9] on div "Add new recipe" at bounding box center [412, 11] width 40 height 7
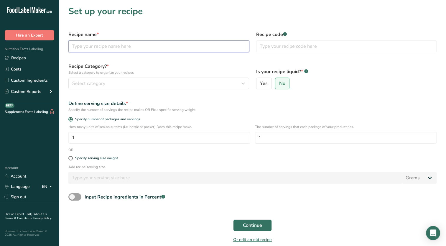
click at [112, 49] on input "text" at bounding box center [158, 46] width 181 height 12
click at [100, 47] on input "text" at bounding box center [158, 46] width 181 height 12
drag, startPoint x: 90, startPoint y: 46, endPoint x: 94, endPoint y: 46, distance: 4.2
type input "82710 Galliker's Zero Mint Green Tea Pint"
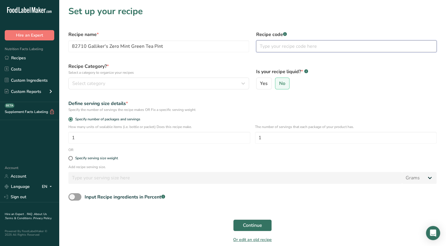
click at [282, 46] on input "text" at bounding box center [346, 46] width 181 height 12
type input "8"
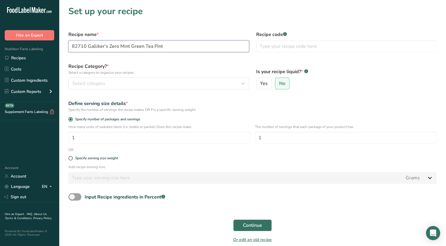
drag, startPoint x: 87, startPoint y: 47, endPoint x: 63, endPoint y: 48, distance: 24.5
click at [63, 48] on section "Set up your recipe Recipe name * 82710 Galliker's Zero Mint Green Tea Pint Reci…" at bounding box center [252, 126] width 387 height 252
type input "Galliker's Zero Mint Green Tea Pint"
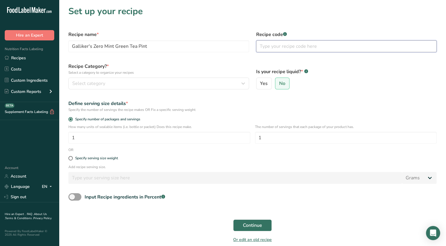
click at [274, 48] on input "text" at bounding box center [346, 46] width 181 height 12
type input "82710"
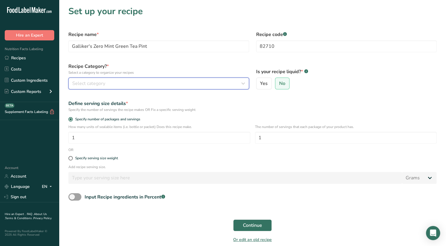
click at [128, 82] on div "Select category" at bounding box center [157, 83] width 170 height 7
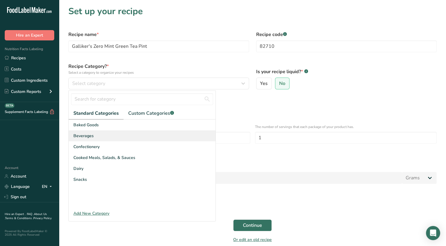
click at [101, 133] on div "Beverages" at bounding box center [142, 135] width 147 height 11
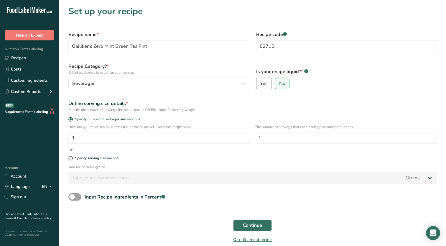
click at [263, 87] on label "Yes" at bounding box center [264, 84] width 16 height 12
click at [260, 86] on input "Yes" at bounding box center [259, 84] width 4 height 4
radio input "true"
radio input "false"
select select "22"
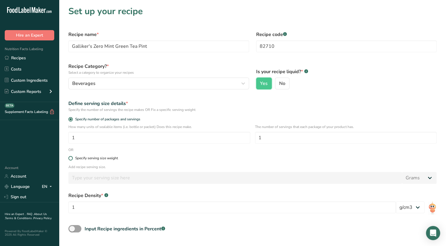
click at [78, 157] on div "Specify serving size weight" at bounding box center [96, 158] width 43 height 4
click at [72, 157] on input "Specify serving size weight" at bounding box center [70, 158] width 4 height 4
radio input "true"
radio input "false"
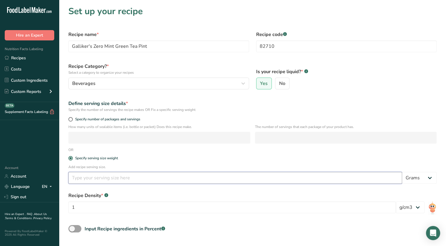
click at [117, 179] on input "number" at bounding box center [235, 178] width 334 height 12
type input "455"
click at [422, 178] on select "Grams kg mg mcg lb oz l mL fl oz tbsp tsp cup qt gallon" at bounding box center [419, 178] width 34 height 12
select select "17"
click at [402, 172] on select "Grams kg mg mcg lb oz l mL fl oz tbsp tsp cup qt gallon" at bounding box center [419, 178] width 34 height 12
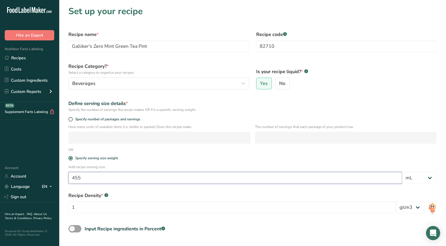
drag, startPoint x: 82, startPoint y: 178, endPoint x: 60, endPoint y: 179, distance: 22.1
click at [60, 179] on section "Set up your recipe Recipe name * Galliker's Zero Mint Green Tea Pint Recipe cod…" at bounding box center [252, 142] width 387 height 284
type input "473"
click at [192, 201] on input "1" at bounding box center [232, 207] width 328 height 12
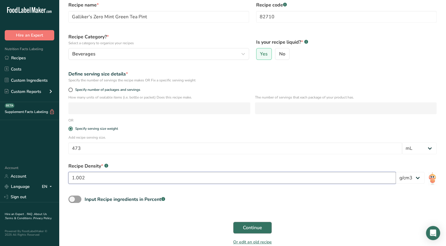
type input "1.002"
click at [254, 231] on span "Continue" at bounding box center [252, 227] width 19 height 7
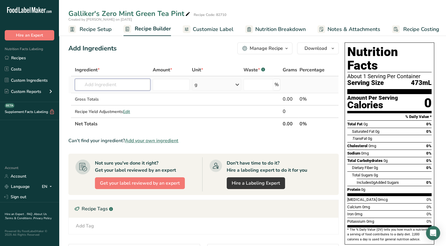
click at [109, 87] on input "text" at bounding box center [112, 85] width 75 height 12
type input "930"
click at [125, 95] on p "930552 IM1 TEA GLK ZERO MINT GREEN TEA MIX" at bounding box center [130, 96] width 101 height 6
type input "IM1 TEA GLK ZERO MINT GREEN TEA MIX"
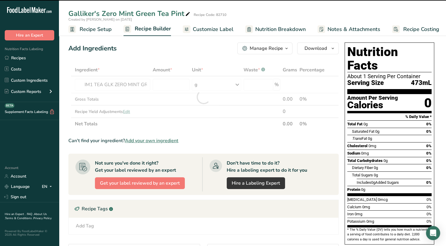
type input "0"
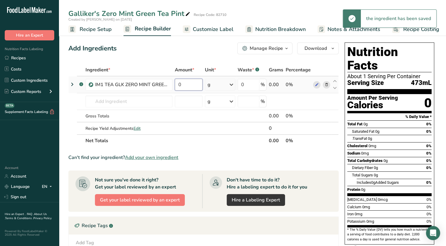
click at [193, 85] on input "0" at bounding box center [189, 85] width 28 height 12
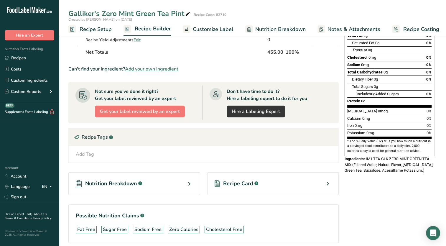
scroll to position [112, 0]
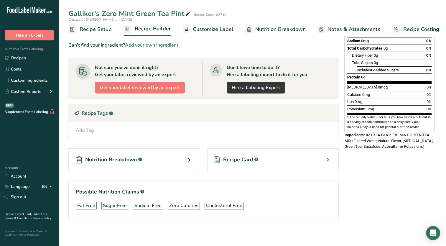
type input "455"
click at [87, 130] on div "Add Tag" at bounding box center [85, 130] width 18 height 7
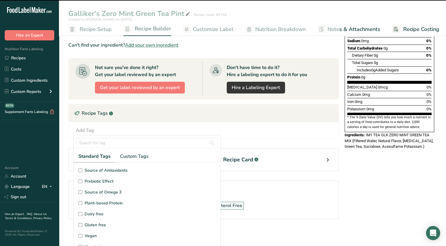
click at [322, 152] on div "Recipe Card .a-a{fill:#347362;}.b-a{fill:#fff;}" at bounding box center [273, 159] width 132 height 23
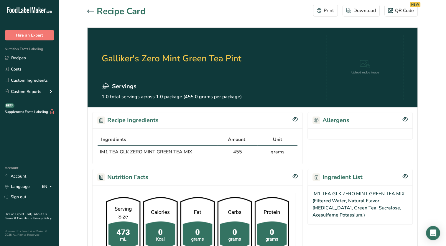
click at [91, 12] on div ".a-20{fill:#fff;} Hire an Expert Nutrition Facts Labeling Recipes Costs Custom …" at bounding box center [223, 186] width 446 height 372
click at [98, 11] on h1 "Recipe Card" at bounding box center [121, 11] width 49 height 13
click at [90, 11] on icon at bounding box center [90, 11] width 7 height 4
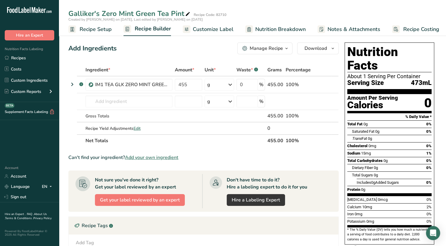
drag, startPoint x: 205, startPoint y: 32, endPoint x: 262, endPoint y: 39, distance: 57.1
click at [205, 32] on span "Customize Label" at bounding box center [213, 29] width 41 height 8
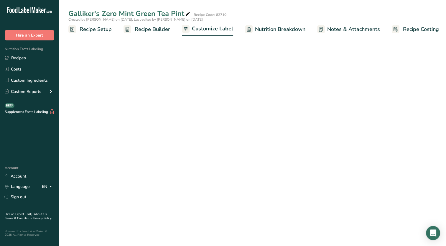
scroll to position [0, 2]
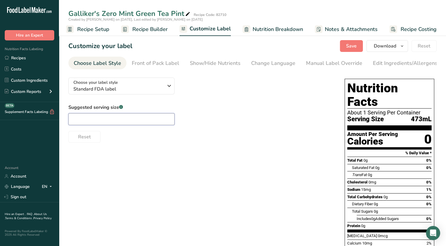
click at [103, 125] on input "text" at bounding box center [121, 119] width 106 height 12
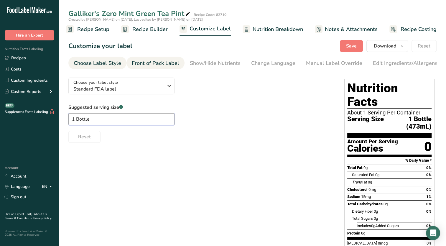
type input "1 Bottle"
click at [162, 62] on div "Front of Pack Label" at bounding box center [155, 63] width 47 height 8
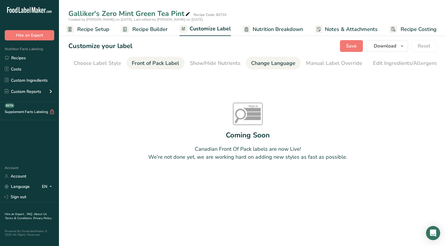
scroll to position [0, 57]
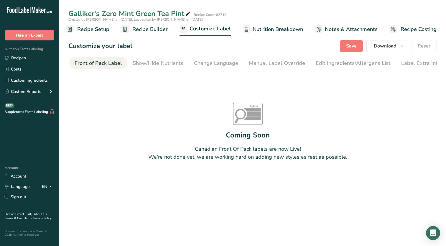
click at [104, 63] on div "Front of Pack Label" at bounding box center [98, 63] width 47 height 8
drag, startPoint x: 153, startPoint y: 69, endPoint x: 121, endPoint y: 70, distance: 32.4
click at [121, 69] on nav "Choose Label Style Front of Pack Label Show/Hide Nutrients Change Language Manu…" at bounding box center [252, 63] width 368 height 13
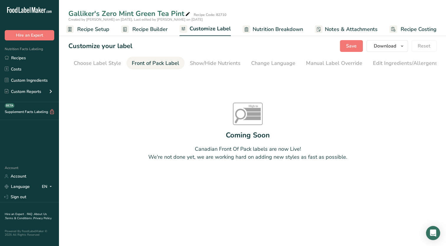
click at [90, 61] on div "Choose Label Style" at bounding box center [97, 63] width 47 height 8
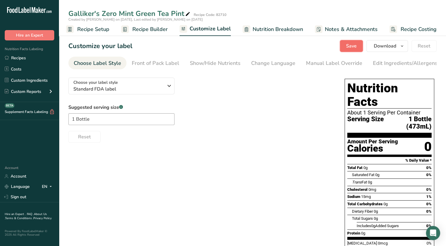
click at [354, 47] on span "Save" at bounding box center [351, 45] width 11 height 7
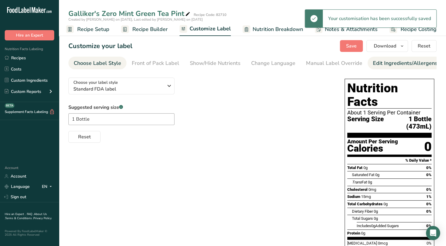
click at [395, 63] on div "Edit Ingredients/Allergens List" at bounding box center [410, 63] width 75 height 8
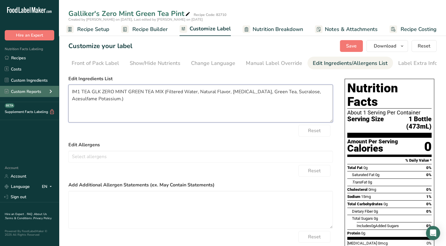
drag, startPoint x: 166, startPoint y: 93, endPoint x: 33, endPoint y: 93, distance: 132.7
click at [33, 93] on div ".a-20{fill:#fff;} Hire an Expert Nutrition Facts Labeling Recipes Costs Custom …" at bounding box center [223, 160] width 446 height 321
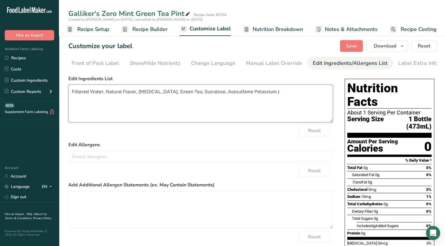
click at [264, 94] on textarea "Filtered Water, Natural Flavor, [MEDICAL_DATA], Green Tea, Sucralose, Acesulfam…" at bounding box center [200, 104] width 264 height 38
type textarea "Filtered Water, Natural Flavor, [MEDICAL_DATA], Green Tea, Sucralose, Acesulfam…"
click at [357, 50] on button "Save" at bounding box center [351, 46] width 23 height 12
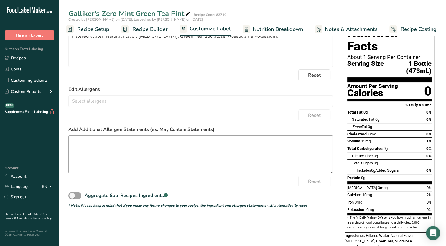
scroll to position [0, 0]
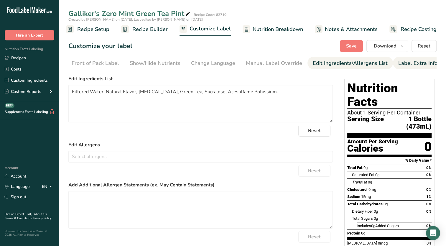
click at [410, 63] on div "Label Extra Info" at bounding box center [417, 63] width 39 height 8
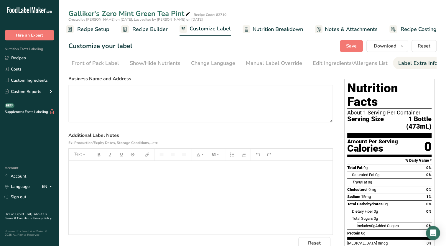
click at [131, 187] on div "﻿" at bounding box center [201, 198] width 264 height 74
click at [352, 47] on span "Save" at bounding box center [351, 45] width 11 height 7
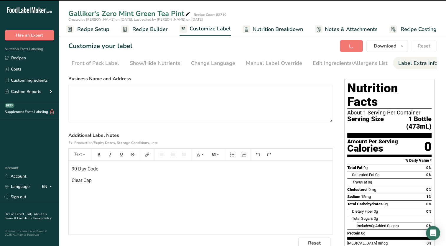
click at [93, 31] on span "Recipe Setup" at bounding box center [93, 29] width 32 height 8
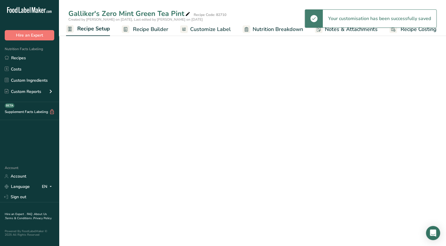
scroll to position [0, 2]
select select "17"
select select "22"
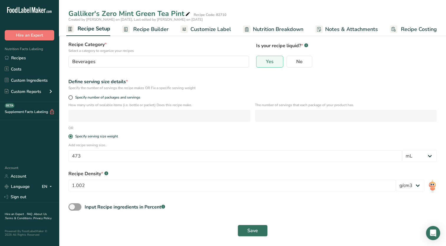
scroll to position [0, 0]
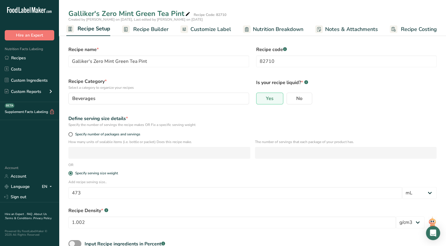
click at [150, 29] on span "Recipe Builder" at bounding box center [150, 29] width 35 height 8
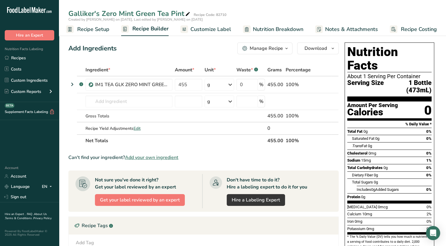
click at [208, 30] on span "Customize Label" at bounding box center [210, 29] width 41 height 8
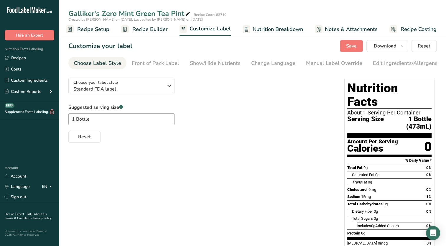
click at [152, 30] on span "Recipe Builder" at bounding box center [149, 29] width 35 height 8
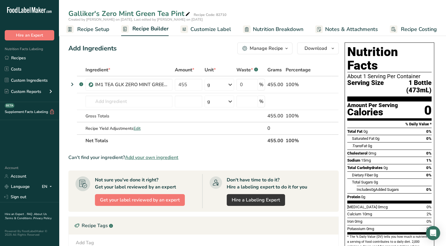
scroll to position [112, 0]
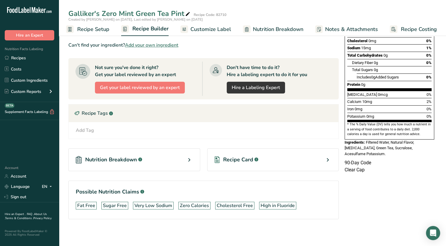
click at [87, 125] on div "Add Tag Standard Tags Custom Tags Source of Antioxidants [MEDICAL_DATA] Effect …" at bounding box center [204, 130] width 270 height 17
click at [87, 133] on div "Add Tag Standard Tags Custom Tags Source of Antioxidants [MEDICAL_DATA] Effect …" at bounding box center [204, 130] width 270 height 17
click at [87, 131] on div "Add Tag" at bounding box center [85, 130] width 18 height 7
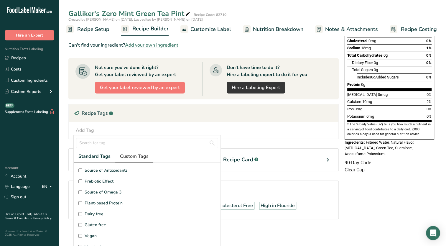
click at [135, 157] on span "Custom Tags" at bounding box center [134, 156] width 29 height 7
click at [78, 169] on input "Sugar Free" at bounding box center [80, 170] width 4 height 4
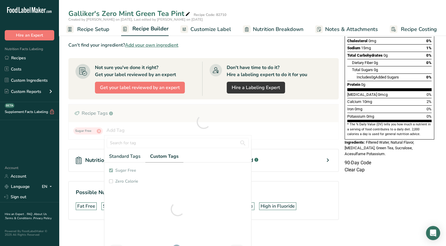
checkbox input "true"
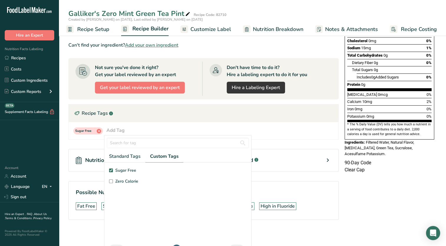
click at [110, 179] on input "Zero Calorie" at bounding box center [111, 181] width 4 height 4
checkbox input "true"
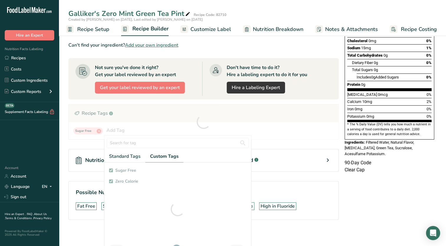
checkbox input "true"
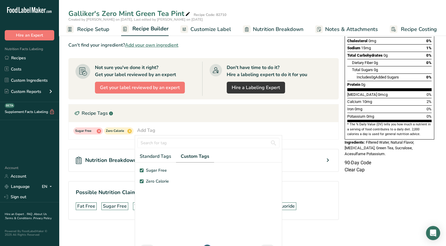
click at [362, 168] on div "Nutrition Facts About 1 Serving Per Container Serving Size 1 Bottle (473mL) Amo…" at bounding box center [389, 83] width 94 height 311
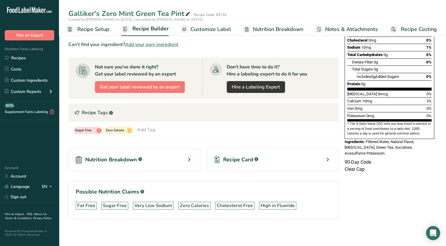
scroll to position [0, 0]
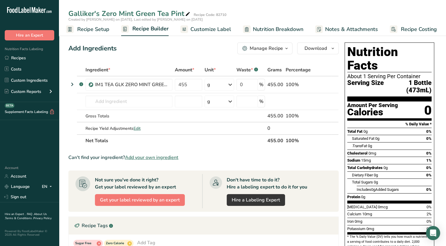
click at [90, 31] on span "Recipe Setup" at bounding box center [93, 29] width 32 height 8
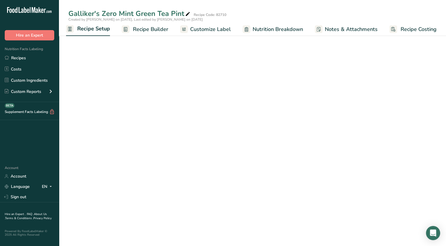
scroll to position [0, 2]
select select "17"
select select "22"
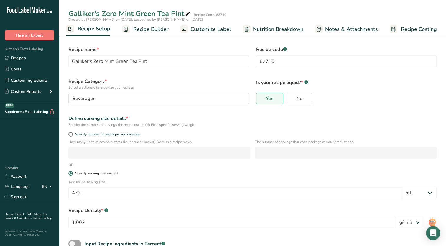
scroll to position [37, 0]
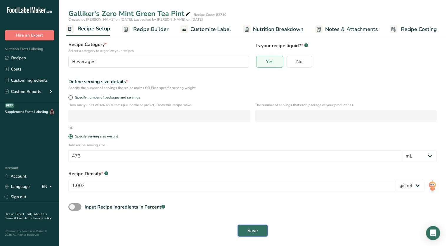
click at [252, 232] on span "Save" at bounding box center [252, 230] width 11 height 7
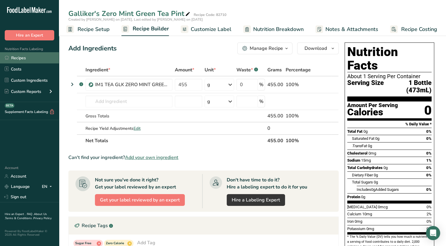
click at [22, 55] on link "Recipes" at bounding box center [29, 57] width 59 height 11
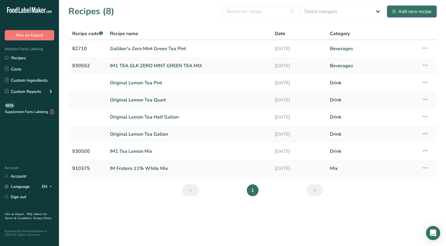
click at [418, 12] on div "Add new recipe" at bounding box center [412, 11] width 40 height 7
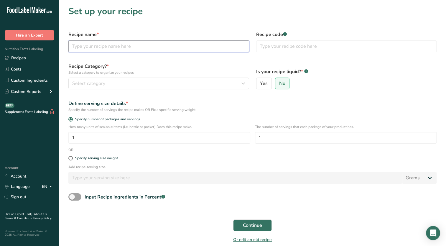
click at [117, 48] on input "text" at bounding box center [158, 46] width 181 height 12
click at [233, 219] on button "Continue" at bounding box center [252, 225] width 39 height 12
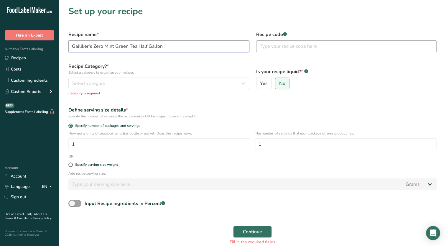
type input "Galliker's Zero Mint Green Tea Half Gallon"
click at [295, 47] on input "text" at bounding box center [346, 46] width 181 height 12
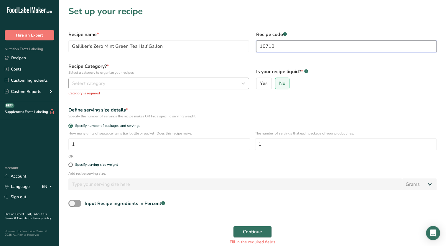
type input "10710"
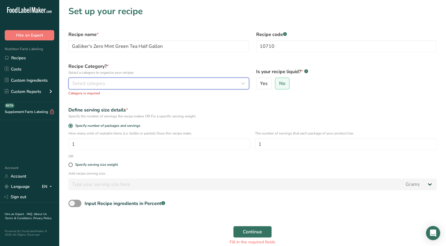
click at [135, 81] on div "Select category" at bounding box center [157, 83] width 170 height 7
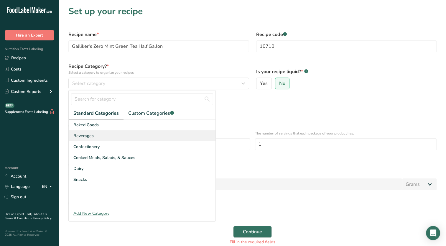
click at [93, 136] on div "Beverages" at bounding box center [142, 135] width 147 height 11
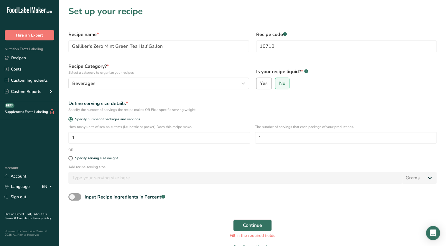
click at [265, 87] on label "Yes" at bounding box center [264, 84] width 16 height 12
click at [260, 86] on input "Yes" at bounding box center [259, 84] width 4 height 4
radio input "true"
radio input "false"
select select "22"
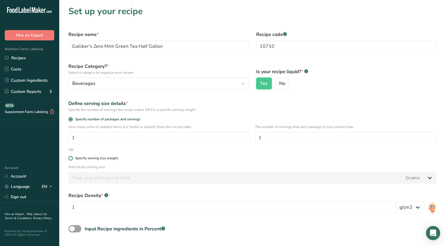
click at [72, 158] on span at bounding box center [70, 158] width 4 height 4
click at [72, 158] on input "Specify serving size weight" at bounding box center [70, 158] width 4 height 4
radio input "true"
radio input "false"
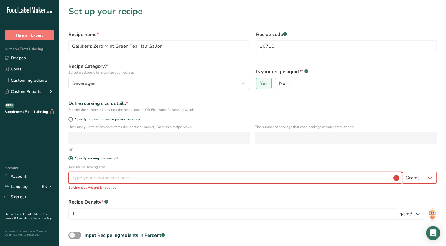
click at [144, 180] on input "number" at bounding box center [235, 178] width 334 height 12
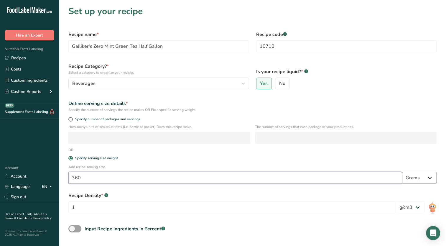
type input "360"
click at [421, 178] on select "Grams kg mg mcg lb oz l mL fl oz tbsp tsp cup qt gallon" at bounding box center [419, 178] width 34 height 12
select select "17"
click at [402, 172] on select "Grams kg mg mcg lb oz l mL fl oz tbsp tsp cup qt gallon" at bounding box center [419, 178] width 34 height 12
click at [198, 206] on input "1" at bounding box center [232, 207] width 328 height 12
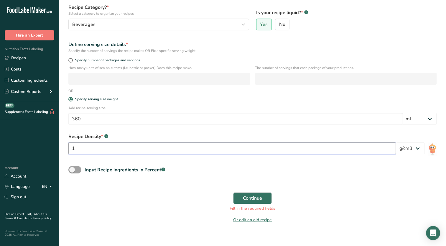
scroll to position [65, 0]
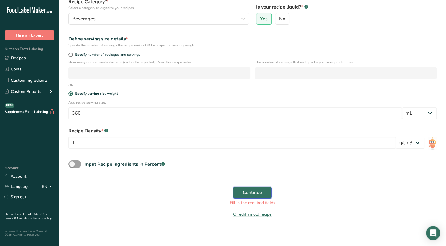
click at [251, 195] on span "Continue" at bounding box center [252, 192] width 19 height 7
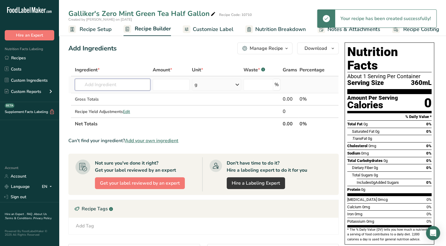
click at [106, 87] on input "text" at bounding box center [112, 85] width 75 height 12
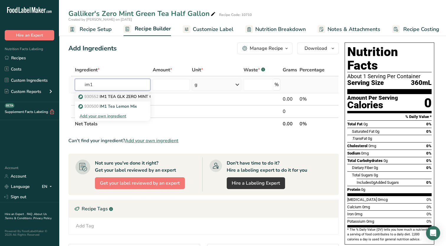
type input "im1"
click at [118, 95] on p "930552 IM1 TEA GLK ZERO MINT GREEN TEA MIX" at bounding box center [130, 96] width 101 height 6
type input "IM1 TEA GLK ZERO MINT GREEN TEA MIX"
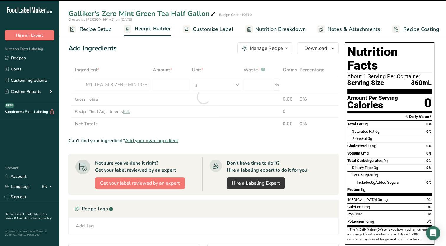
type input "0"
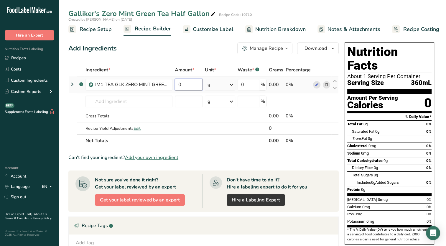
click at [180, 84] on input "0" at bounding box center [189, 85] width 28 height 12
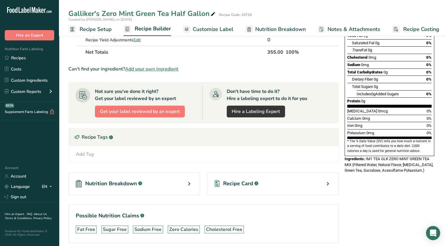
scroll to position [112, 0]
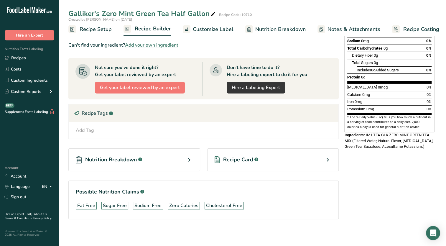
type input "355"
click at [91, 128] on div "Add Tag" at bounding box center [85, 130] width 18 height 7
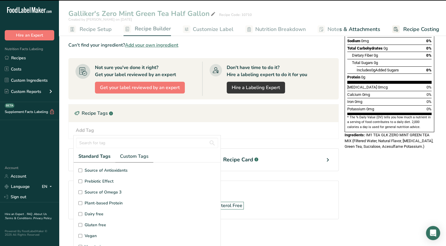
click at [133, 154] on span "Custom Tags" at bounding box center [134, 156] width 29 height 7
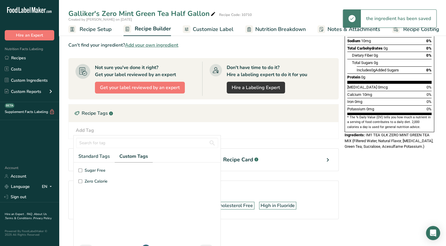
click at [81, 169] on input "Sugar Free" at bounding box center [80, 170] width 4 height 4
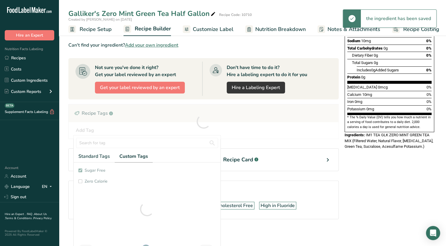
checkbox input "true"
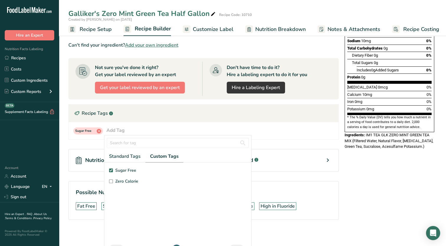
click at [110, 179] on input "Zero Calorie" at bounding box center [111, 181] width 4 height 4
checkbox input "true"
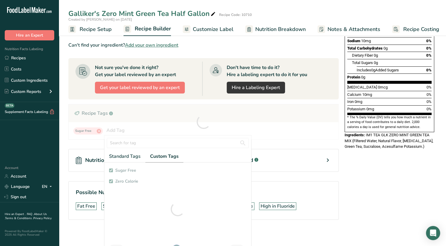
checkbox input "true"
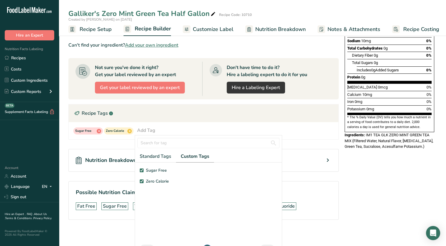
click at [342, 132] on div "Nutrition Facts About 1 Serving Per Container Serving Size 360mL Amount Per Ser…" at bounding box center [389, 40] width 94 height 224
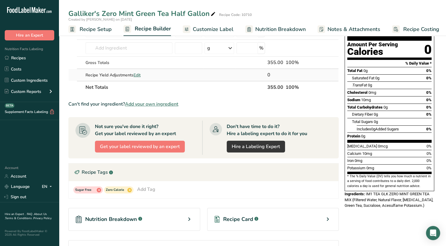
scroll to position [0, 0]
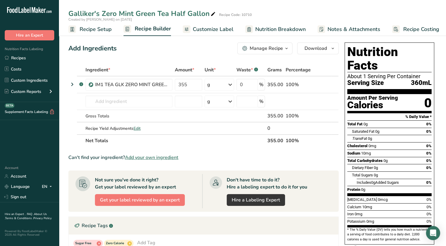
drag, startPoint x: 217, startPoint y: 32, endPoint x: 339, endPoint y: 71, distance: 127.8
click at [217, 32] on span "Customize Label" at bounding box center [213, 29] width 41 height 8
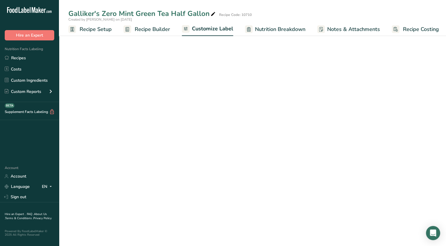
scroll to position [0, 2]
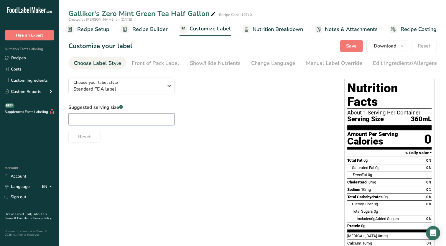
click at [123, 118] on input "text" at bounding box center [121, 119] width 106 height 12
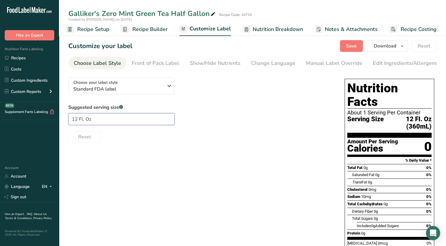
type input "12 Fl. Oz."
click at [383, 67] on link "Edit Ingredients/Allergens List" at bounding box center [410, 63] width 75 height 13
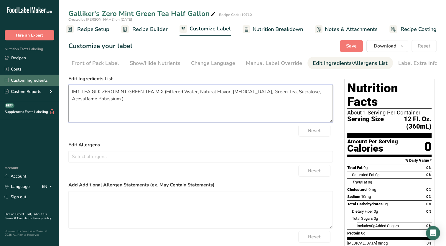
drag, startPoint x: 167, startPoint y: 93, endPoint x: 34, endPoint y: 85, distance: 133.2
click at [34, 85] on div ".a-20{fill:#fff;} Hire an Expert Nutrition Facts Labeling Recipes Costs Custom …" at bounding box center [223, 160] width 446 height 321
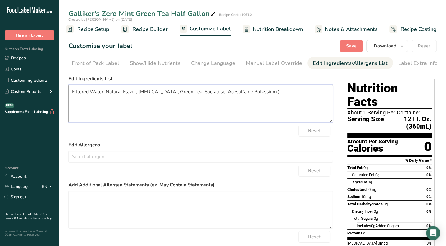
click at [263, 96] on textarea "Filtered Water, Natural Flavor, [MEDICAL_DATA], Green Tea, Sucralose, Acesulfam…" at bounding box center [200, 104] width 264 height 38
type textarea "Filtered Water, Natural Flavor, [MEDICAL_DATA], Green Tea, Sucralose, Acesulfam…"
click at [356, 47] on span "Save" at bounding box center [351, 45] width 11 height 7
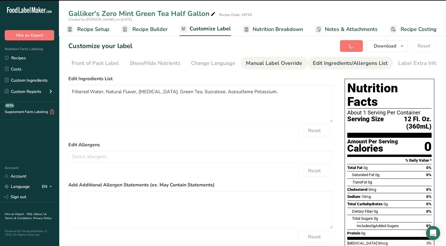
click at [281, 64] on div "Manual Label Override" at bounding box center [274, 63] width 56 height 8
type input "12 Fl. Oz. (360mL)"
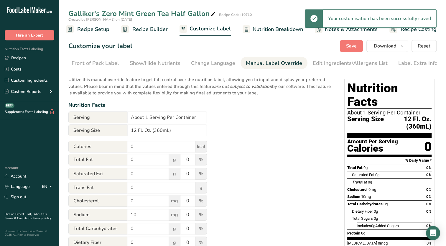
scroll to position [59, 0]
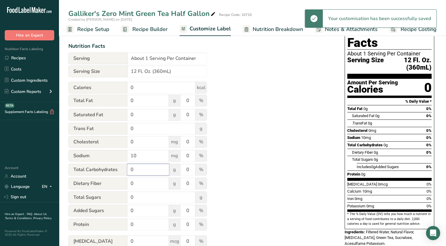
click at [141, 174] on input "0" at bounding box center [148, 170] width 42 height 12
type input "1"
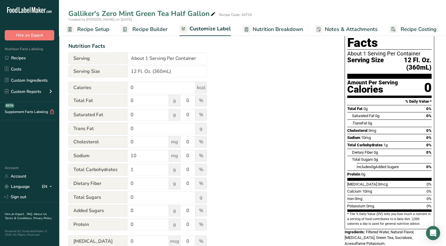
click at [270, 145] on div "Utilize this manual override feature to get full control over the nutrition lab…" at bounding box center [200, 158] width 264 height 289
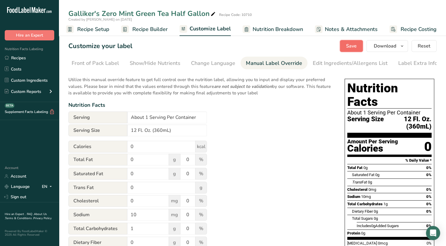
click at [351, 47] on span "Save" at bounding box center [351, 45] width 11 height 7
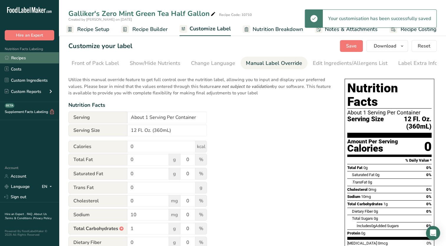
click at [29, 60] on link "Recipes" at bounding box center [29, 57] width 59 height 11
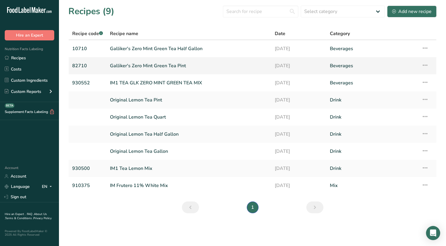
click at [180, 68] on link "Galliker's Zero Mint Green Tea Pint" at bounding box center [189, 66] width 158 height 12
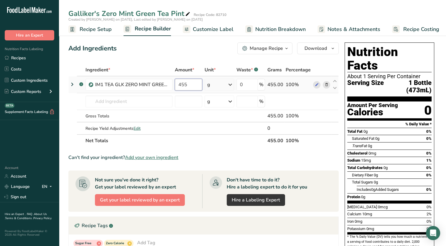
click at [189, 84] on input "455" at bounding box center [188, 85] width 27 height 12
type input "473"
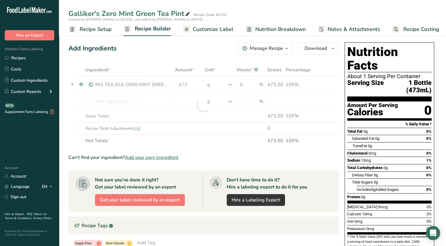
click at [109, 31] on span "Recipe Setup" at bounding box center [96, 29] width 32 height 8
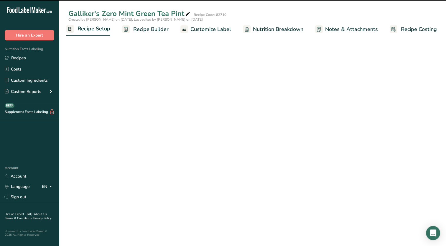
select select "17"
select select "22"
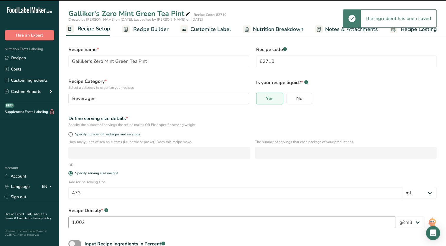
scroll to position [37, 0]
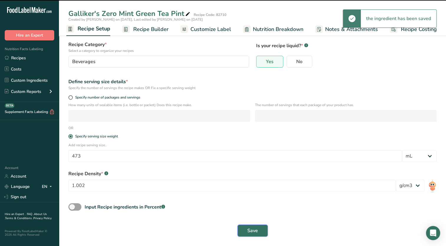
click at [248, 231] on span "Save" at bounding box center [252, 230] width 11 height 7
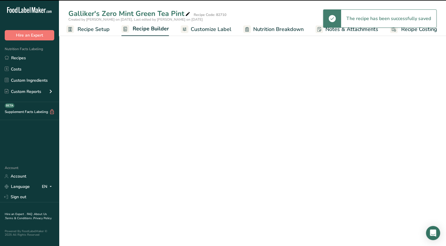
click at [277, 30] on span "Nutrition Breakdown" at bounding box center [278, 29] width 50 height 8
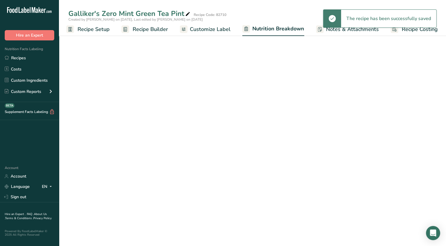
scroll to position [0, 3]
select select "Calories"
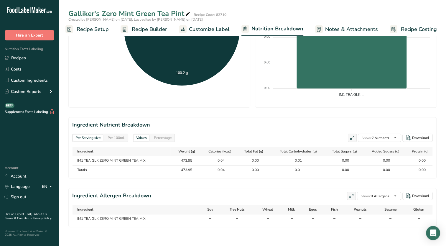
scroll to position [0, 0]
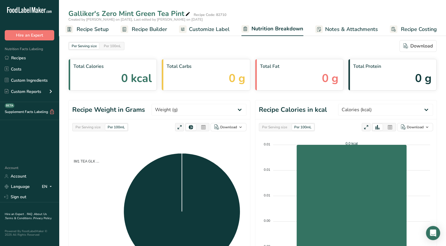
click at [217, 29] on span "Customize Label" at bounding box center [209, 29] width 41 height 8
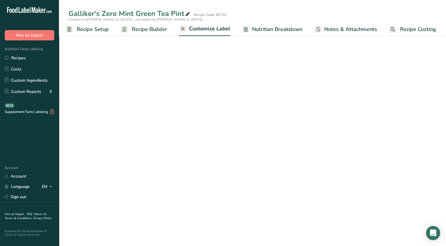
scroll to position [0, 2]
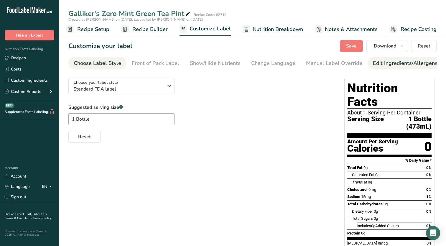
click at [374, 60] on div "Edit Ingredients/Allergens List" at bounding box center [410, 63] width 75 height 8
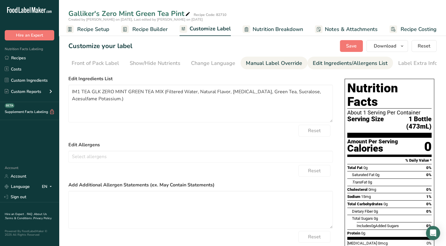
click at [280, 69] on link "Manual Label Override" at bounding box center [274, 63] width 56 height 13
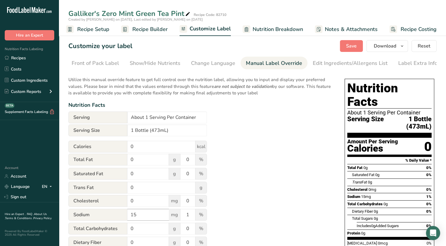
scroll to position [29, 0]
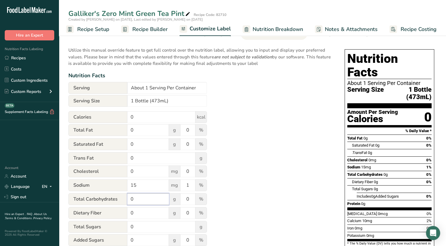
click at [146, 201] on input "0" at bounding box center [148, 199] width 42 height 12
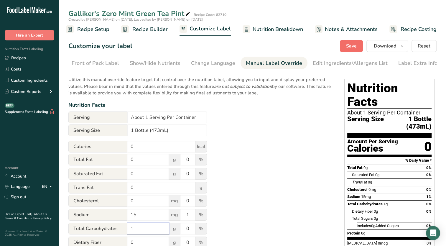
type input "1"
click at [349, 44] on span "Save" at bounding box center [351, 45] width 11 height 7
click at [404, 47] on icon "button" at bounding box center [402, 45] width 5 height 7
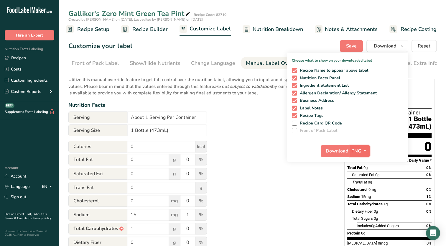
click at [368, 152] on span "button" at bounding box center [365, 150] width 7 height 7
click at [360, 191] on link "PDF" at bounding box center [360, 192] width 19 height 10
click at [340, 153] on span "Download" at bounding box center [337, 150] width 22 height 7
click at [160, 119] on input "About 1 Serving Per Container" at bounding box center [167, 117] width 80 height 12
click at [259, 138] on div "Utilize this manual override feature to get full control over the nutrition lab…" at bounding box center [200, 217] width 264 height 289
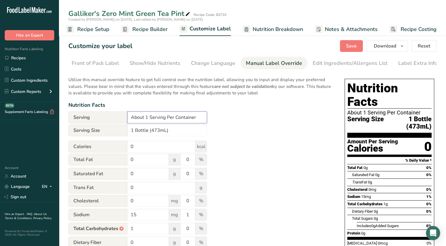
drag, startPoint x: 144, startPoint y: 118, endPoint x: 99, endPoint y: 119, distance: 45.1
click at [99, 119] on div "Serving About 1 Serving Per Container" at bounding box center [137, 117] width 139 height 12
type input "1 Serving Per Container"
click at [283, 120] on div "Utilize this manual override feature to get full control over the nutrition lab…" at bounding box center [200, 217] width 264 height 289
click at [350, 49] on span "Save" at bounding box center [351, 45] width 11 height 7
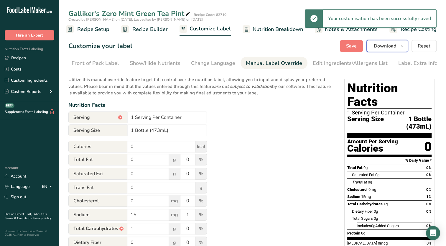
click at [395, 47] on span "Download" at bounding box center [385, 45] width 22 height 7
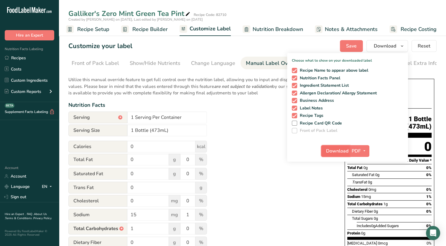
click at [336, 151] on span "Download" at bounding box center [337, 150] width 22 height 7
click at [274, 113] on div "Utilize this manual override feature to get full control over the nutrition lab…" at bounding box center [200, 217] width 264 height 289
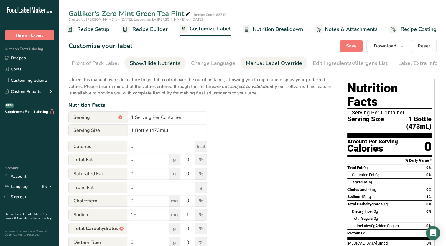
drag, startPoint x: 33, startPoint y: 55, endPoint x: 139, endPoint y: 60, distance: 106.6
click at [33, 55] on link "Recipes" at bounding box center [29, 57] width 59 height 11
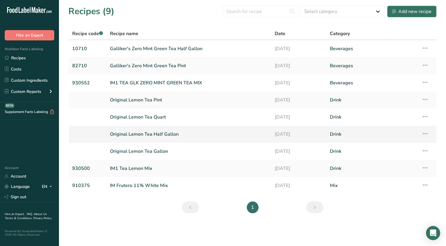
click at [169, 134] on link "Original Lemon Tea Half Gallon" at bounding box center [189, 134] width 158 height 12
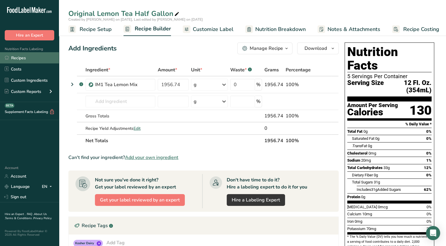
click at [17, 59] on link "Recipes" at bounding box center [29, 57] width 59 height 11
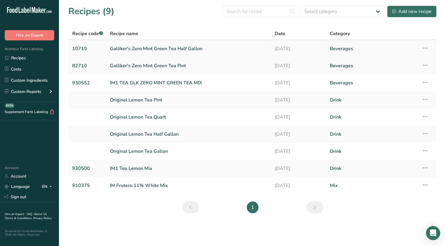
click at [169, 52] on link "Galliker's Zero Mint Green Tea Half Gallon" at bounding box center [189, 48] width 158 height 12
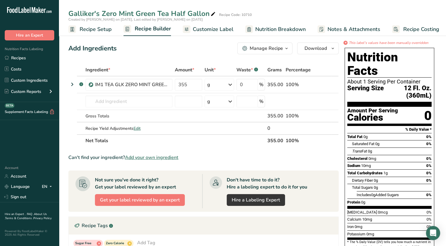
click at [285, 27] on span "Nutrition Breakdown" at bounding box center [280, 29] width 50 height 8
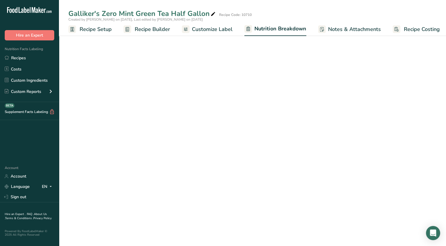
scroll to position [0, 3]
select select "Calories"
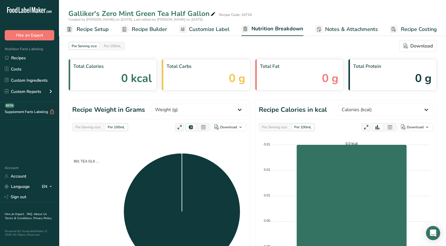
click at [199, 31] on span "Customize Label" at bounding box center [209, 29] width 41 height 8
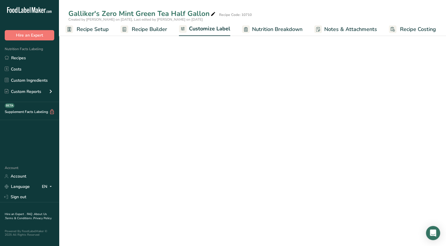
scroll to position [0, 2]
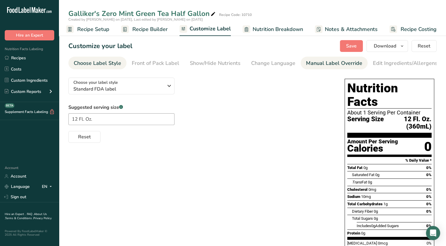
click at [333, 66] on div "Manual Label Override" at bounding box center [334, 63] width 56 height 8
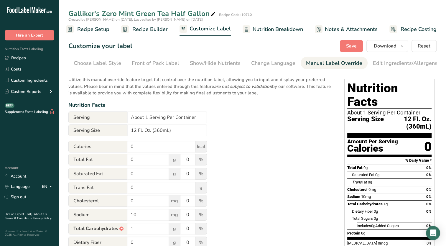
scroll to position [0, 60]
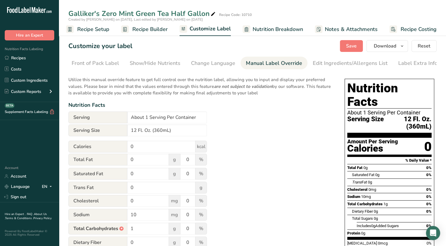
drag, startPoint x: 92, startPoint y: 27, endPoint x: 236, endPoint y: 117, distance: 170.5
click at [92, 27] on span "Recipe Setup" at bounding box center [93, 29] width 32 height 8
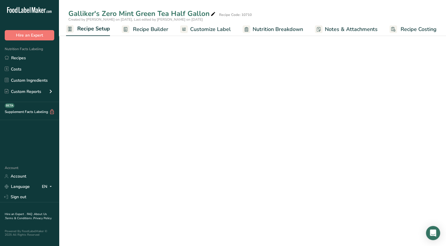
scroll to position [0, 2]
select select "17"
select select "22"
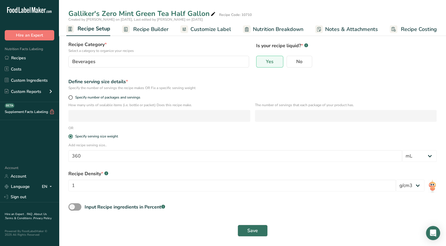
scroll to position [0, 0]
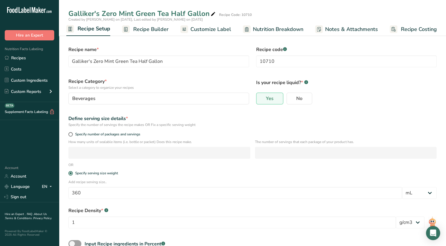
click at [151, 34] on link "Recipe Builder" at bounding box center [145, 29] width 47 height 13
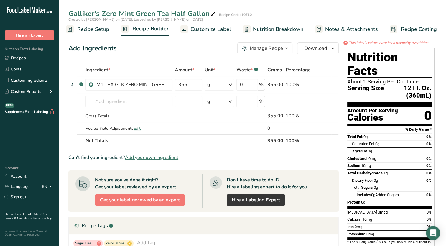
click at [210, 29] on span "Customize Label" at bounding box center [210, 29] width 41 height 8
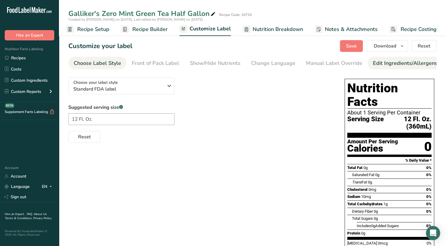
click at [373, 64] on div "Edit Ingredients/Allergens List" at bounding box center [410, 63] width 75 height 8
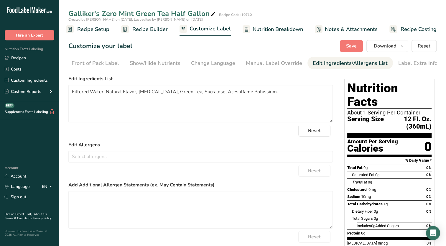
click at [318, 64] on div "Edit Ingredients/Allergens List" at bounding box center [350, 63] width 75 height 8
click at [267, 64] on div "Manual Label Override" at bounding box center [274, 63] width 56 height 8
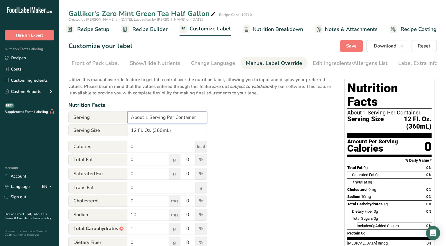
drag, startPoint x: 196, startPoint y: 119, endPoint x: 96, endPoint y: 118, distance: 100.6
click at [96, 118] on div "Serving About 1 Serving Per Container" at bounding box center [137, 117] width 139 height 12
click at [231, 115] on div "Utilize this manual override feature to get full control over the nutrition lab…" at bounding box center [200, 217] width 264 height 289
click at [156, 120] on input "5 Servings per Container" at bounding box center [167, 117] width 80 height 12
type input "5 Servings Per Container"
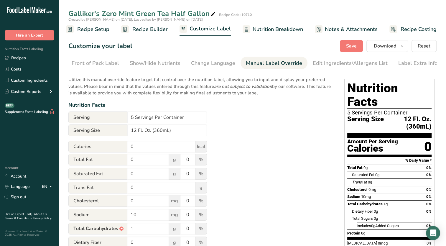
click at [270, 115] on div "Utilize this manual override feature to get full control over the nutrition lab…" at bounding box center [200, 217] width 264 height 289
click at [351, 46] on span "Save" at bounding box center [351, 45] width 11 height 7
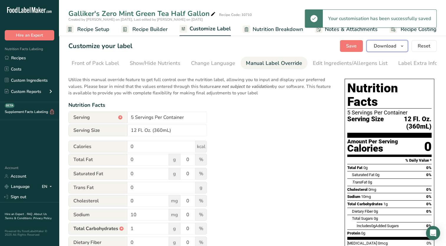
click at [403, 46] on icon "button" at bounding box center [402, 45] width 5 height 7
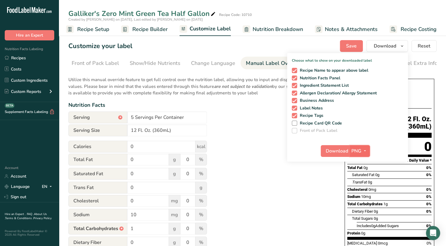
click at [364, 152] on icon "button" at bounding box center [365, 150] width 5 height 7
click at [359, 193] on link "PDF" at bounding box center [360, 192] width 19 height 10
click at [339, 146] on button "Download" at bounding box center [335, 151] width 29 height 12
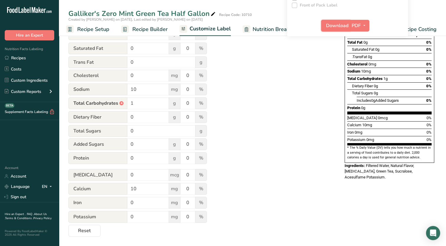
scroll to position [0, 0]
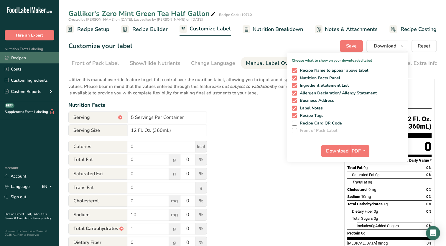
click at [30, 60] on link "Recipes" at bounding box center [29, 57] width 59 height 11
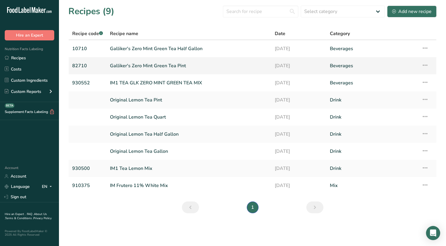
click at [168, 65] on link "Galliker's Zero Mint Green Tea Pint" at bounding box center [189, 66] width 158 height 12
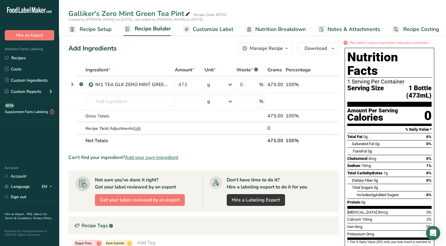
click at [223, 29] on span "Customize Label" at bounding box center [213, 29] width 41 height 8
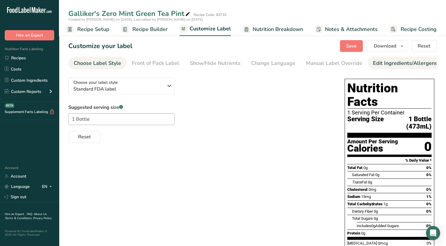
click at [383, 62] on div "Edit Ingredients/Allergens List" at bounding box center [410, 63] width 75 height 8
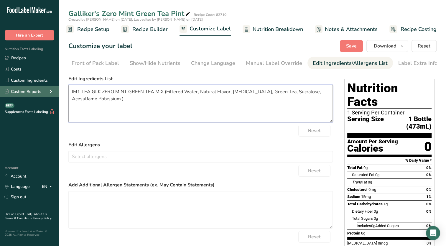
drag, startPoint x: 166, startPoint y: 93, endPoint x: 11, endPoint y: 93, distance: 154.8
click at [11, 93] on div ".a-20{fill:#fff;} Hire an Expert Nutrition Facts Labeling Recipes Costs Custom …" at bounding box center [223, 169] width 446 height 339
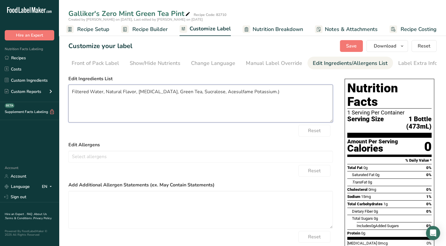
click at [264, 90] on textarea "Filtered Water, Natural Flavor, [MEDICAL_DATA], Green Tea, Sucralose, Acesulfam…" at bounding box center [200, 104] width 264 height 38
type textarea "Filtered Water, Natural Flavor, [MEDICAL_DATA], Green Tea, Sucralose, Acesulfam…"
click at [356, 46] on span "Save" at bounding box center [351, 45] width 11 height 7
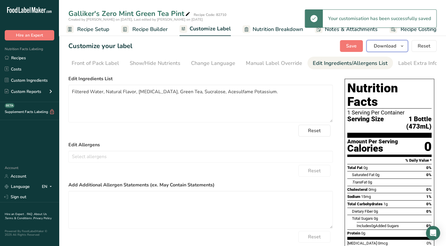
click at [402, 46] on icon "button" at bounding box center [402, 45] width 5 height 7
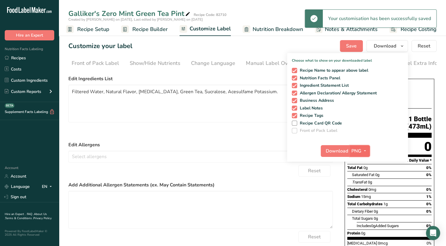
click at [364, 149] on icon "button" at bounding box center [365, 150] width 5 height 7
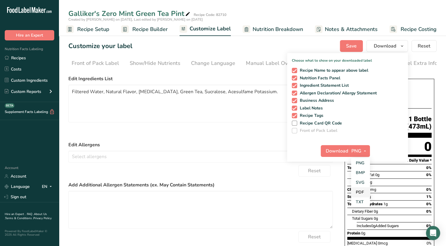
click at [360, 191] on link "PDF" at bounding box center [360, 192] width 19 height 10
click at [334, 146] on button "Download" at bounding box center [335, 151] width 29 height 12
